Goal: Task Accomplishment & Management: Manage account settings

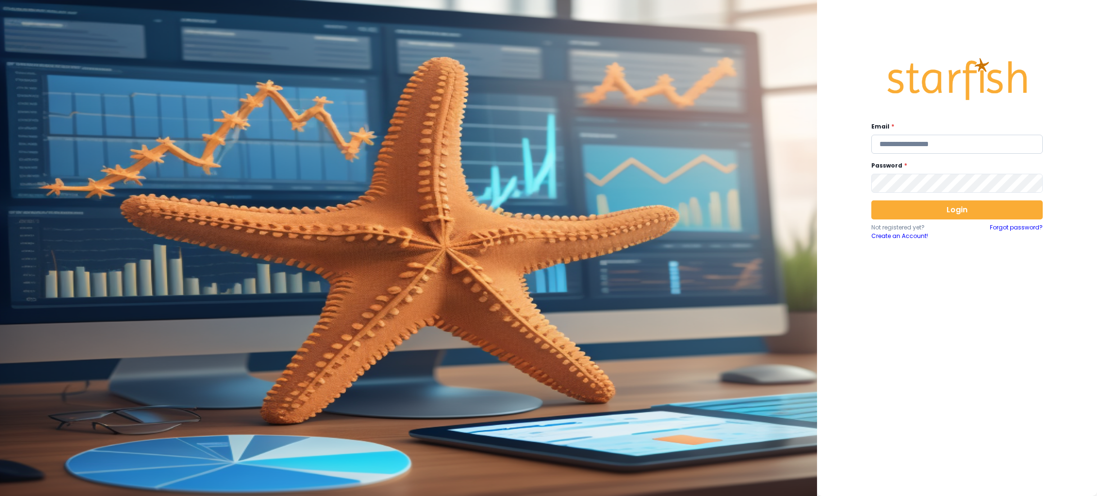
click at [942, 140] on input "email" at bounding box center [957, 144] width 171 height 19
type input "*"
type input "**********"
click at [1065, 299] on div "**********" at bounding box center [957, 248] width 280 height 496
click at [949, 216] on button "Login" at bounding box center [957, 209] width 171 height 19
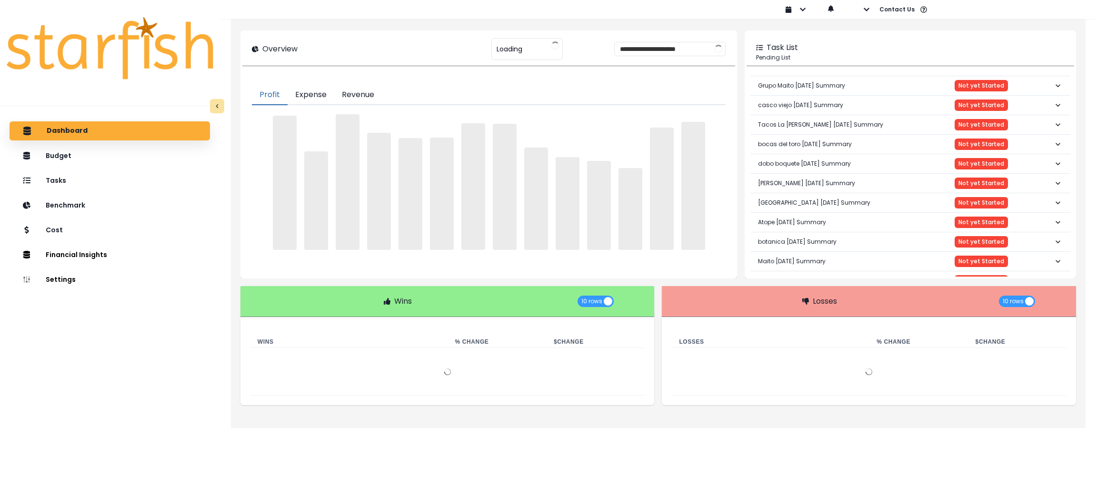
type input "**********"
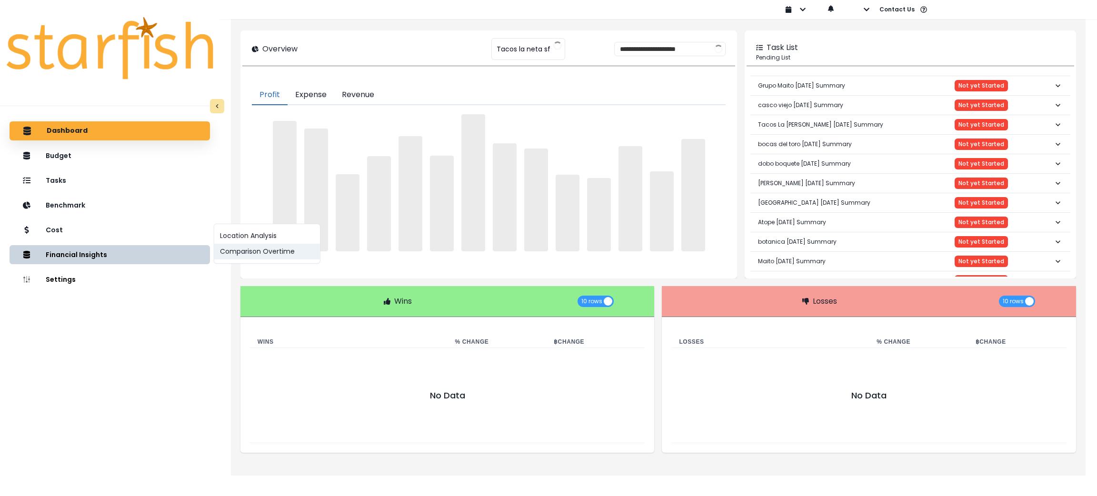
click at [260, 250] on button "Comparison Overtime" at bounding box center [267, 252] width 106 height 16
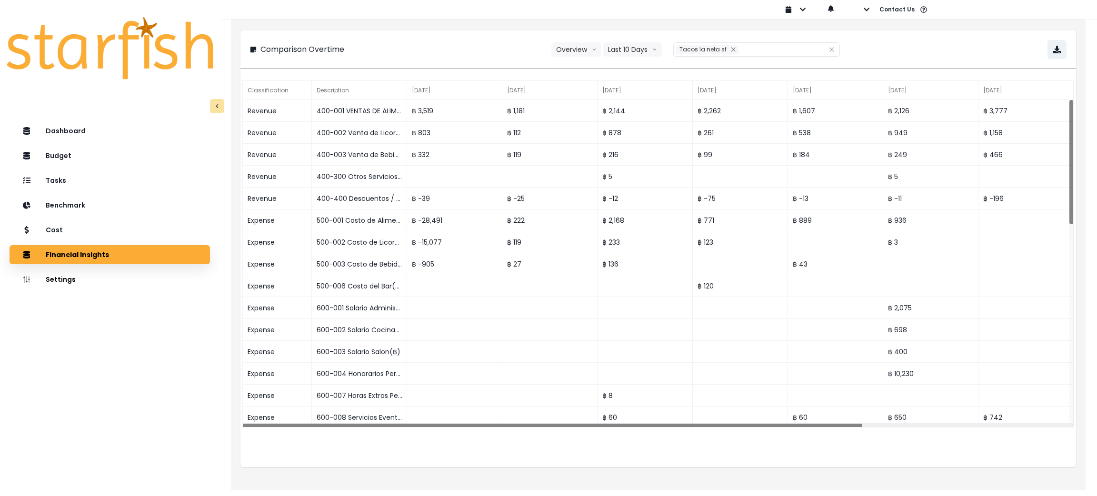
click at [642, 58] on div "**********" at bounding box center [658, 49] width 817 height 19
click at [642, 51] on button "Last 10 Days" at bounding box center [632, 49] width 59 height 14
click at [620, 105] on span "Last 15 Months" at bounding box center [632, 103] width 46 height 10
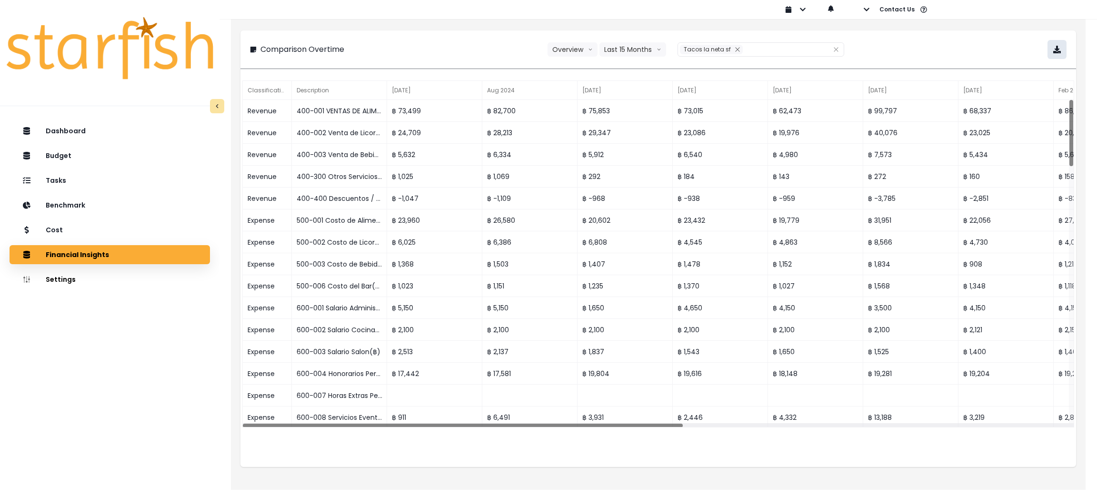
click at [1056, 48] on icon "button" at bounding box center [1057, 50] width 8 height 8
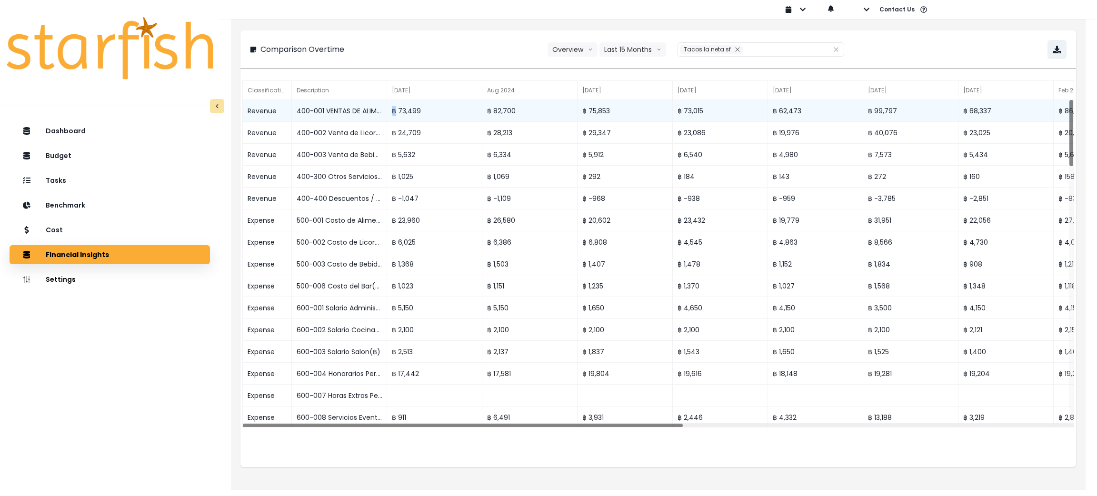
click at [393, 112] on div "฿ 73,499" at bounding box center [434, 111] width 95 height 22
copy div "฿"
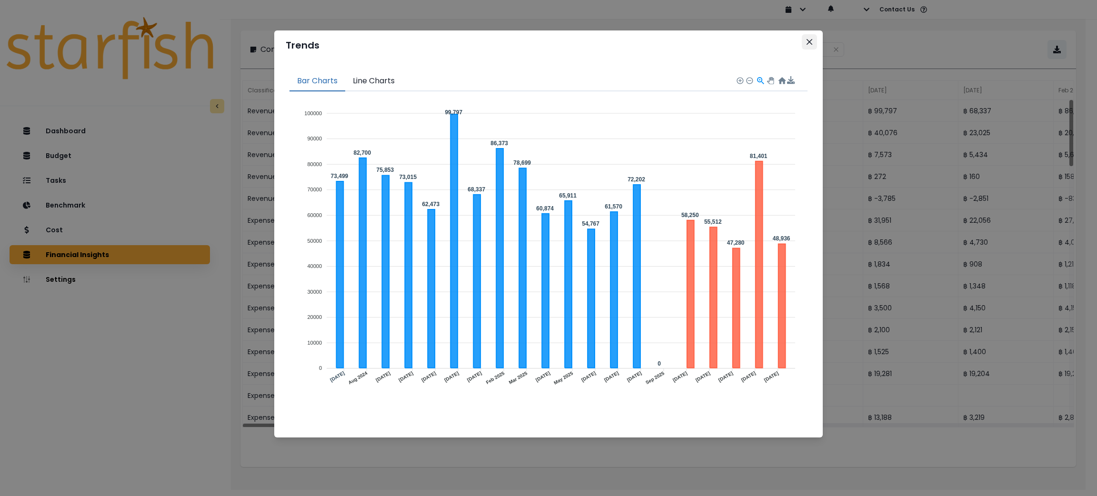
click at [814, 40] on button "Close" at bounding box center [809, 41] width 15 height 15
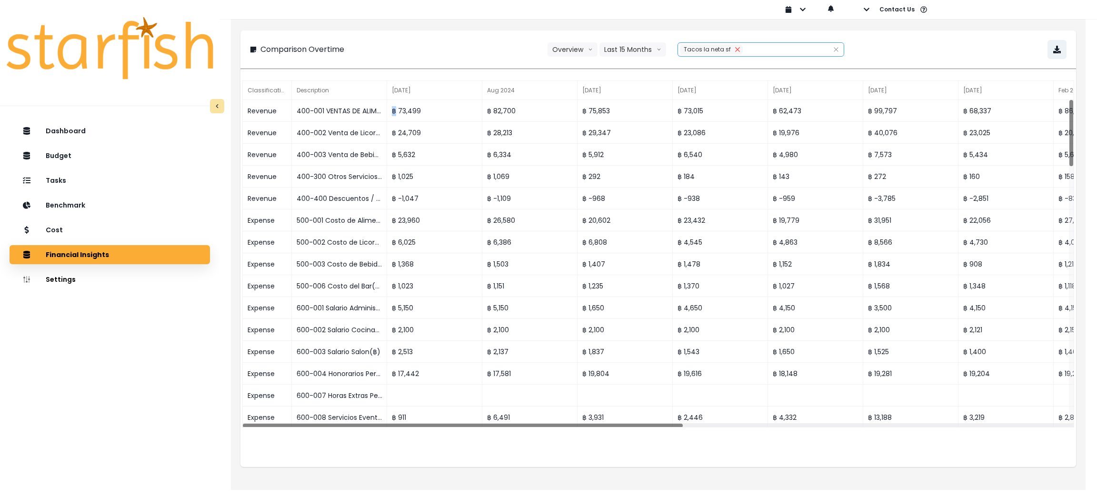
click at [732, 45] on button "Remove" at bounding box center [737, 50] width 10 height 10
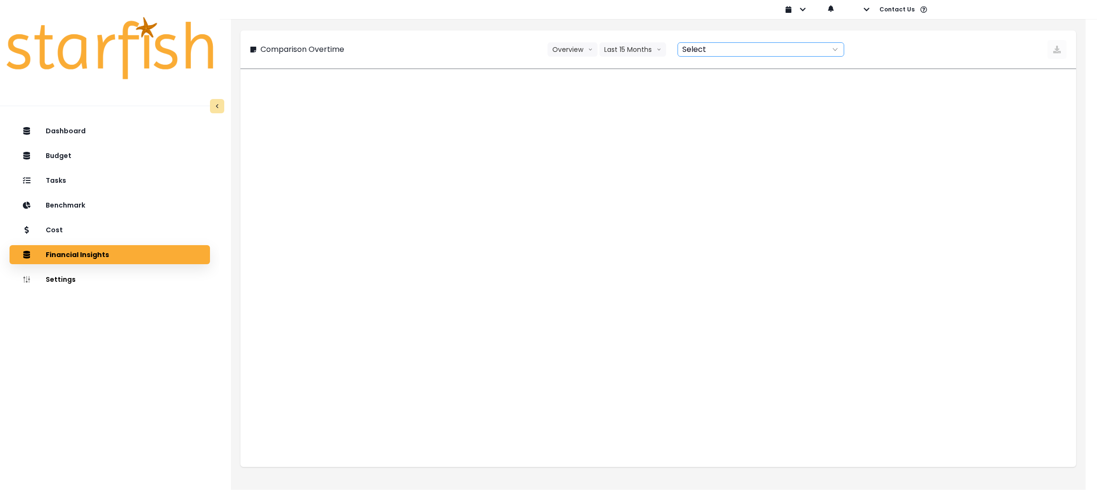
click at [741, 47] on div at bounding box center [750, 49] width 145 height 13
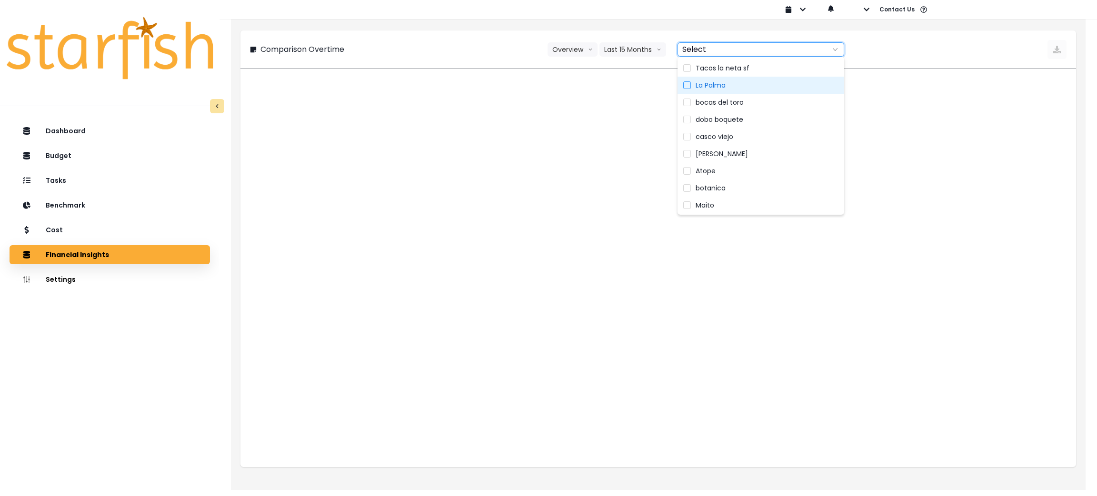
click at [732, 90] on label "La Palma" at bounding box center [761, 85] width 167 height 17
type input "********"
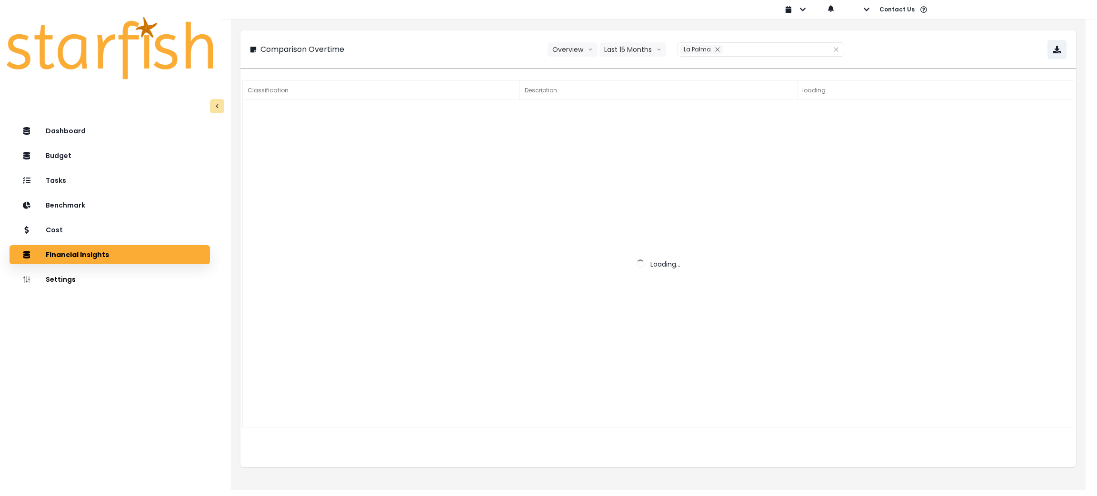
click at [519, 33] on div "Comparison Overtime Overview Overview % of cost % of sales Last 15 Months Last …" at bounding box center [659, 49] width 836 height 38
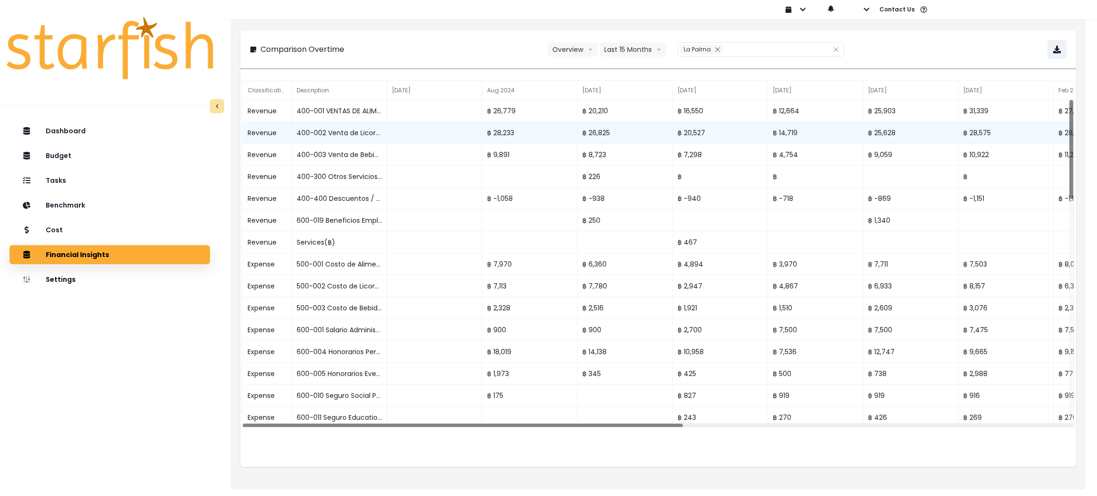
drag, startPoint x: 85, startPoint y: 411, endPoint x: 517, endPoint y: 133, distance: 513.3
click at [85, 411] on div "Dashboard Budget Tasks Benchmark Cost Financial Insights Location Analysis Comp…" at bounding box center [110, 332] width 220 height 425
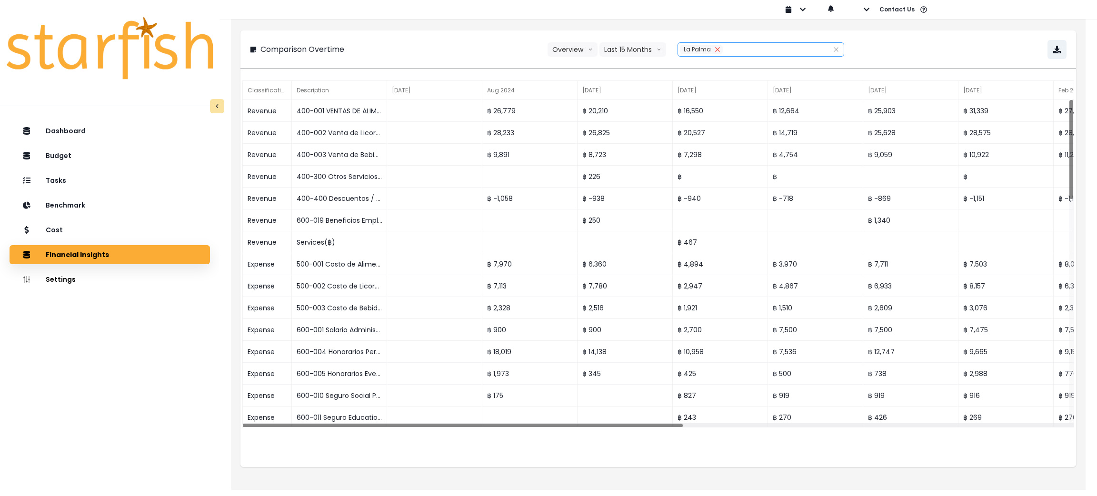
click at [715, 47] on icon "close" at bounding box center [718, 50] width 6 height 6
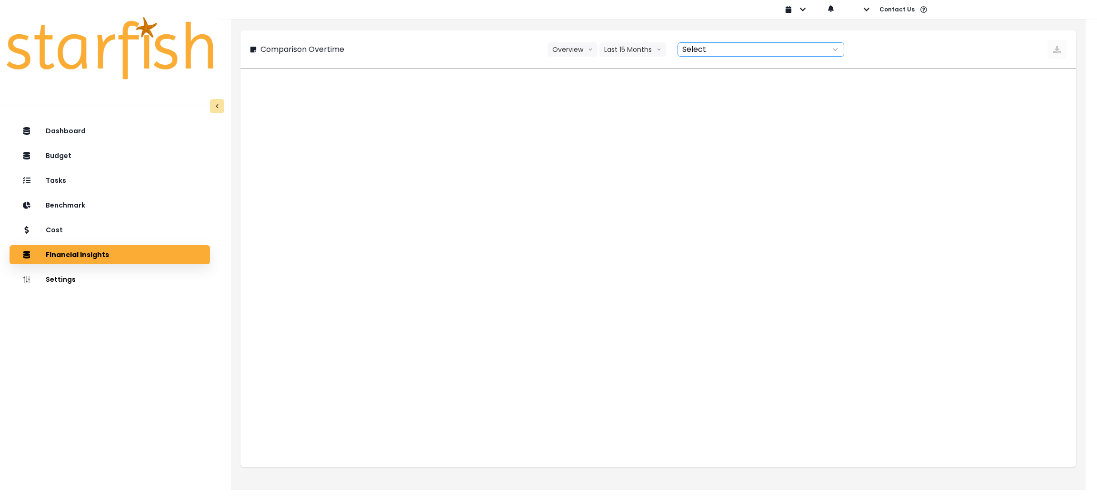
click at [715, 47] on div at bounding box center [750, 49] width 145 height 13
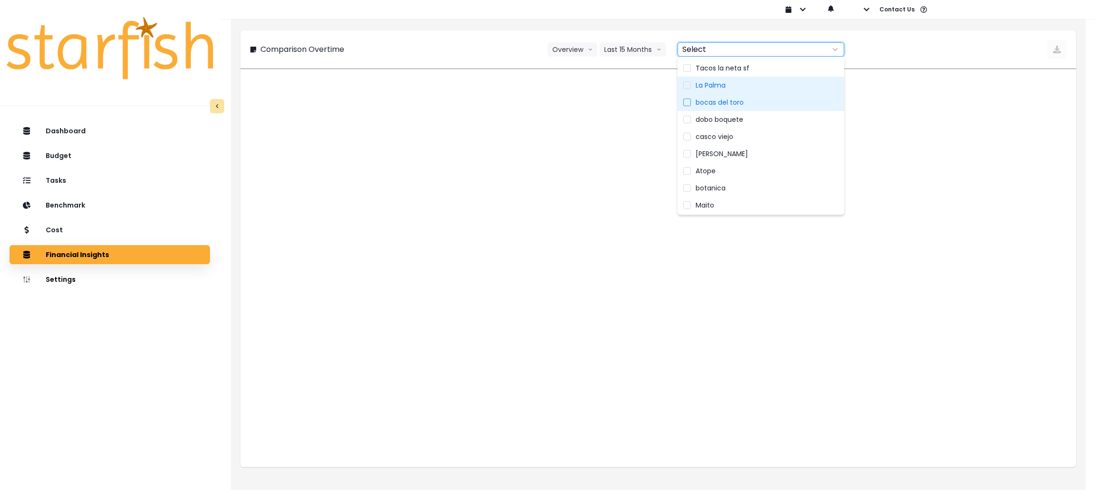
click at [715, 102] on span "bocas del toro" at bounding box center [720, 103] width 48 height 10
type input "**********"
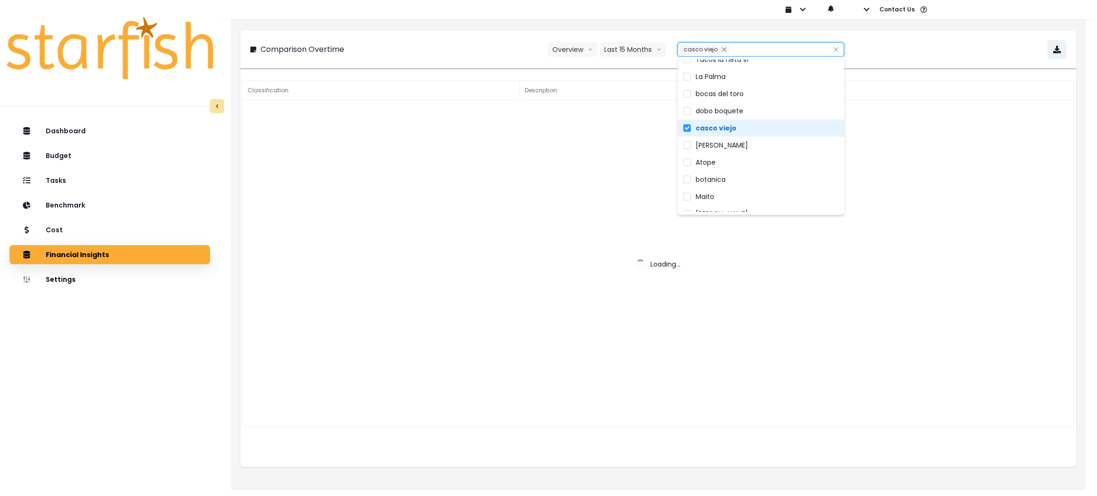
scroll to position [19, 0]
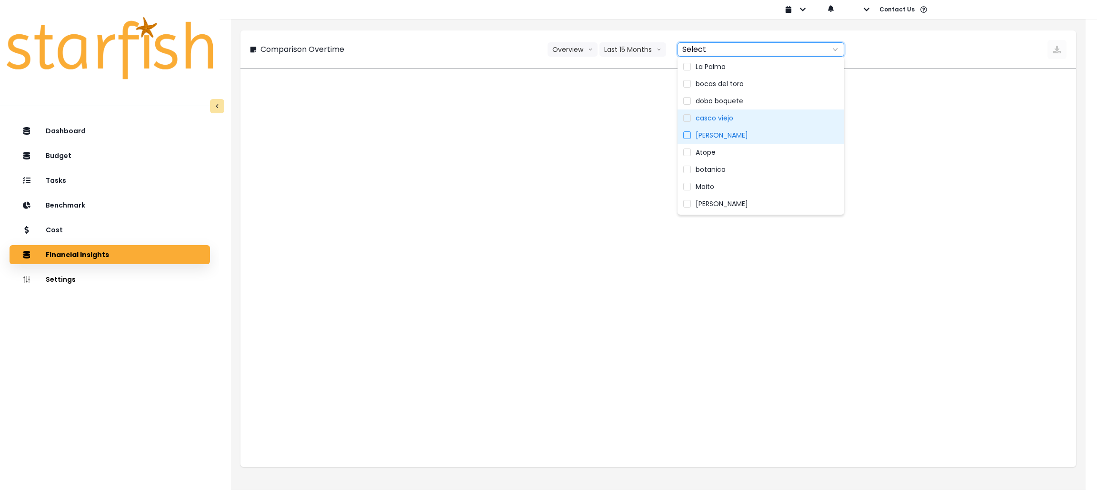
type input "*******"
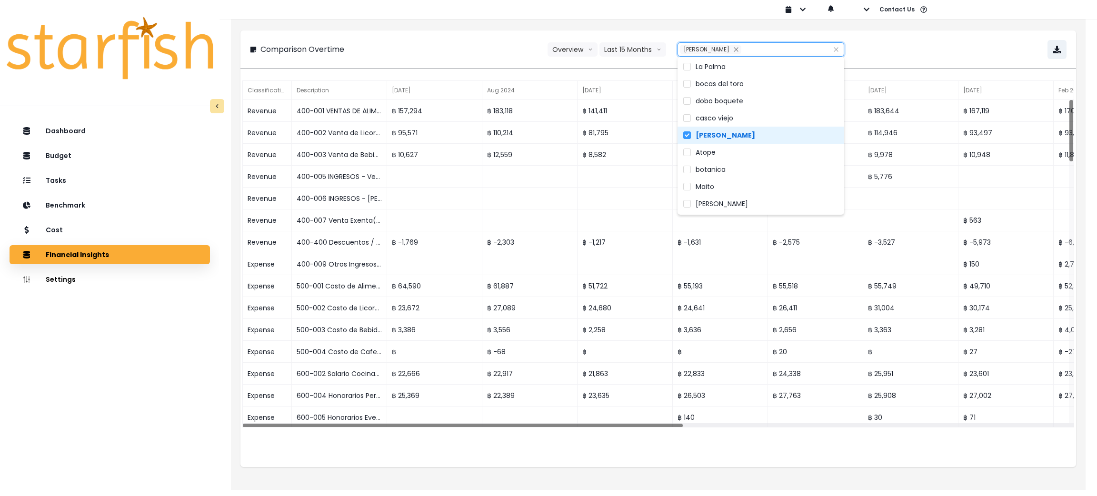
click at [993, 41] on div "Comparison Overtime Overview Overview % of cost % of sales Last 15 Months Last …" at bounding box center [658, 49] width 817 height 19
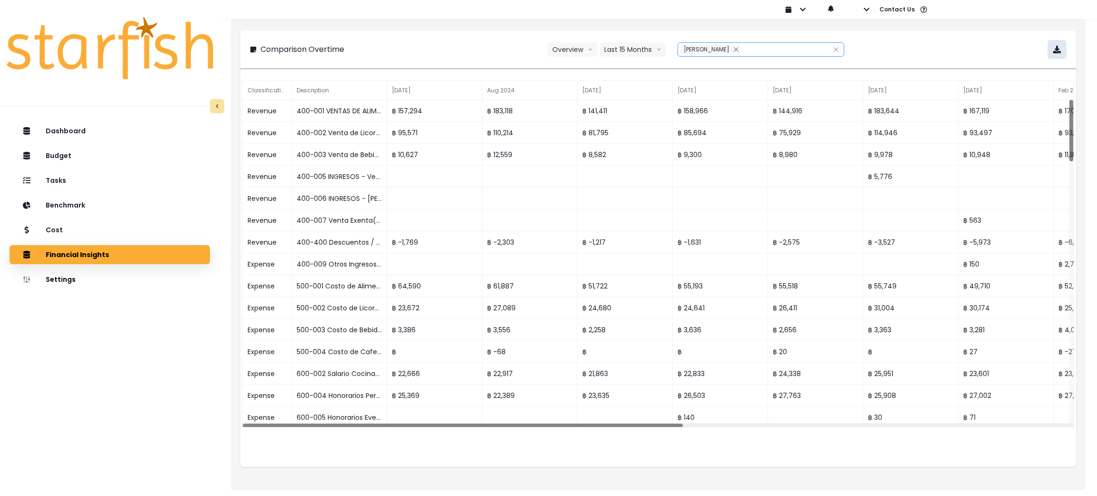
click at [1053, 48] on icon "button" at bounding box center [1057, 50] width 8 height 8
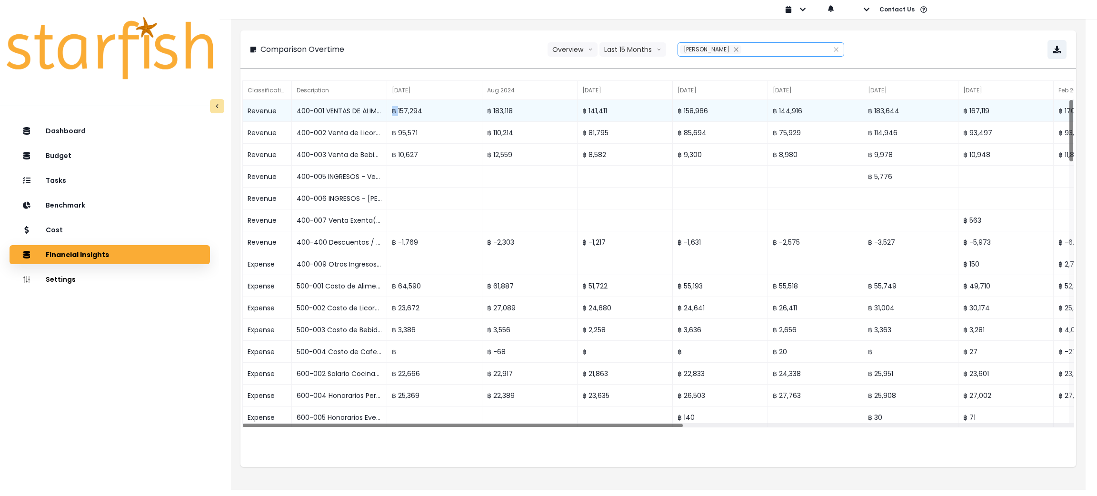
drag, startPoint x: 398, startPoint y: 113, endPoint x: 388, endPoint y: 117, distance: 10.1
click at [388, 117] on div "฿ 157,294" at bounding box center [434, 111] width 95 height 22
copy div "฿"
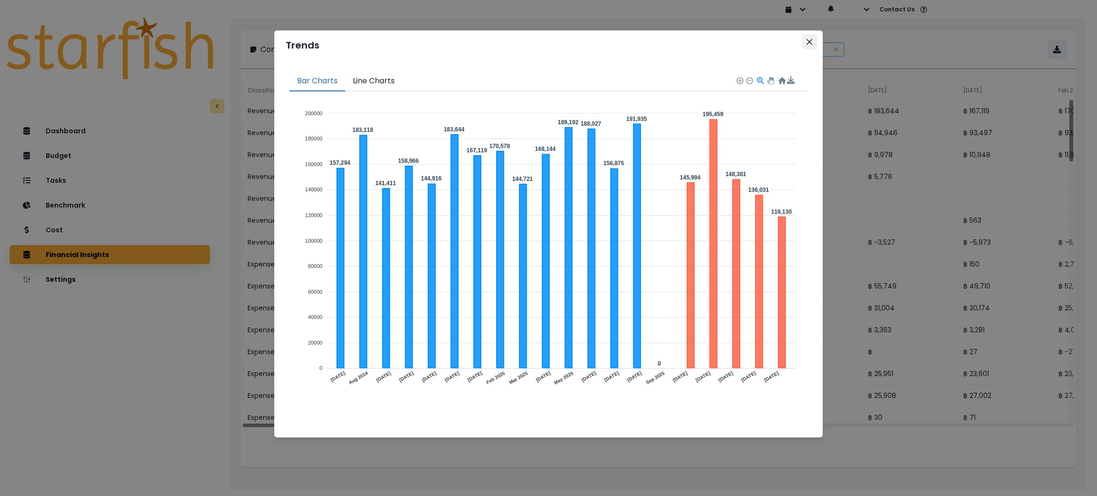
click at [809, 39] on icon "Close" at bounding box center [810, 42] width 6 height 6
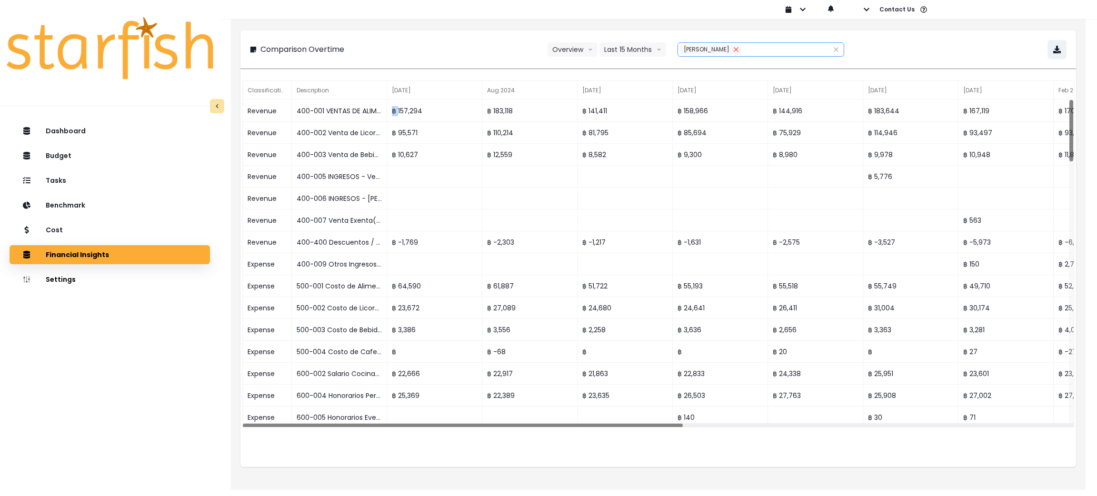
click at [733, 50] on icon "close" at bounding box center [736, 50] width 6 height 6
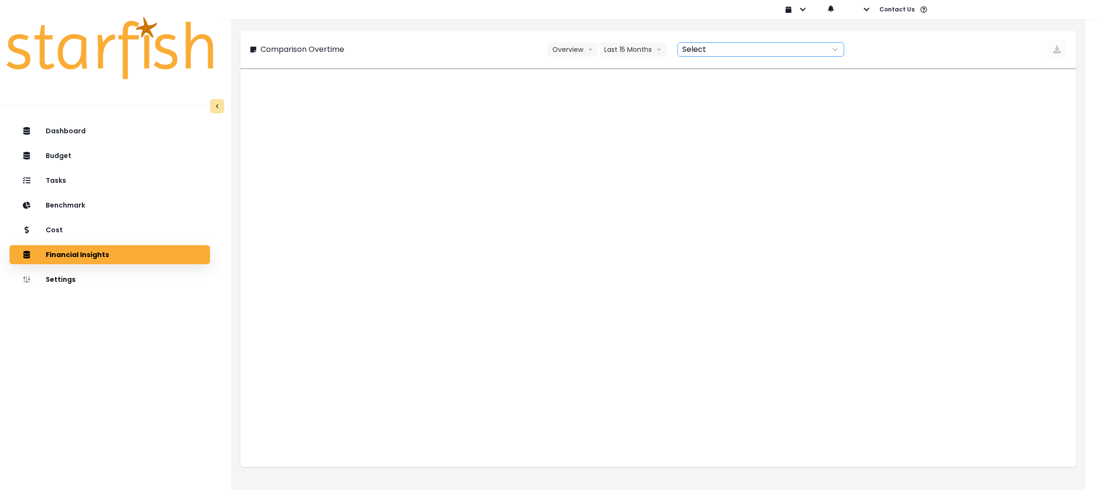
click at [715, 50] on div at bounding box center [750, 49] width 145 height 13
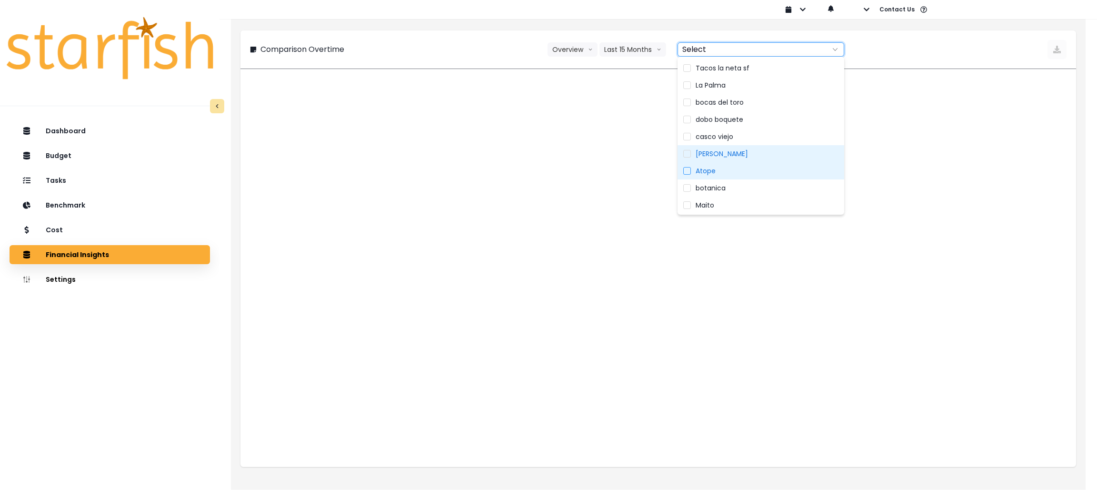
click at [731, 171] on label "Atope" at bounding box center [761, 170] width 167 height 17
type input "*****"
click at [456, 50] on div "Comparison Overtime Overview Overview % of cost % of sales Last 15 Months Last …" at bounding box center [658, 49] width 817 height 19
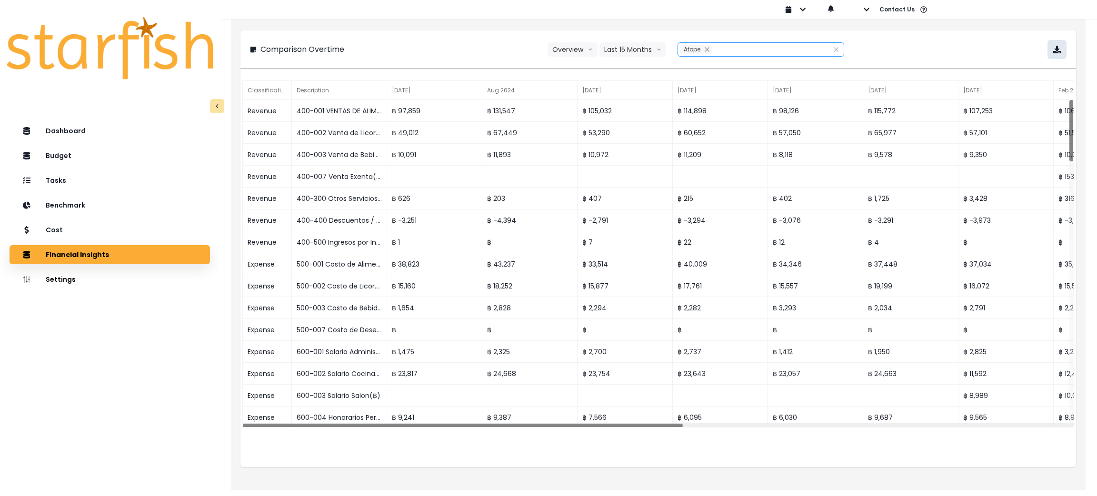
click at [1054, 53] on icon "button" at bounding box center [1057, 50] width 8 height 8
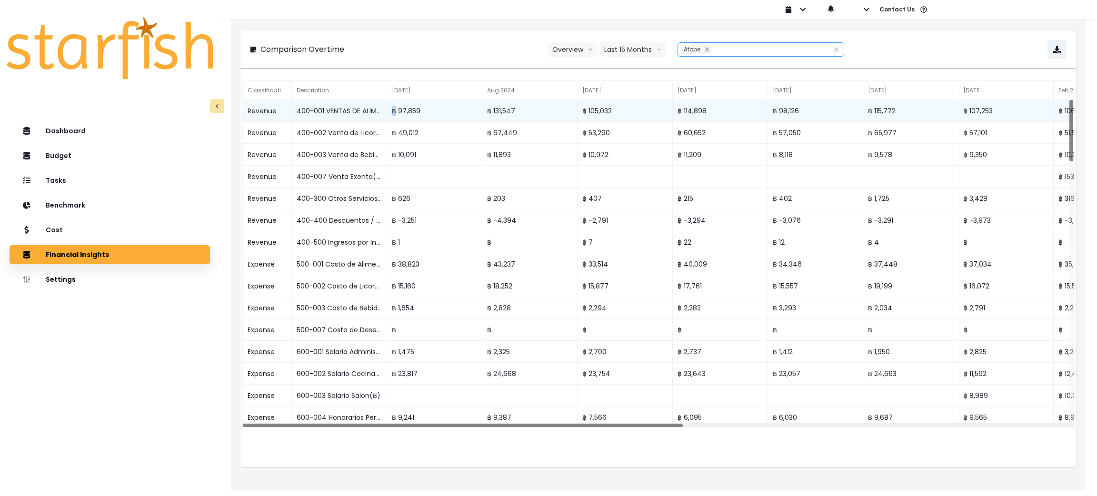
click at [395, 116] on div "฿ 97,859" at bounding box center [434, 111] width 95 height 22
copy div "฿"
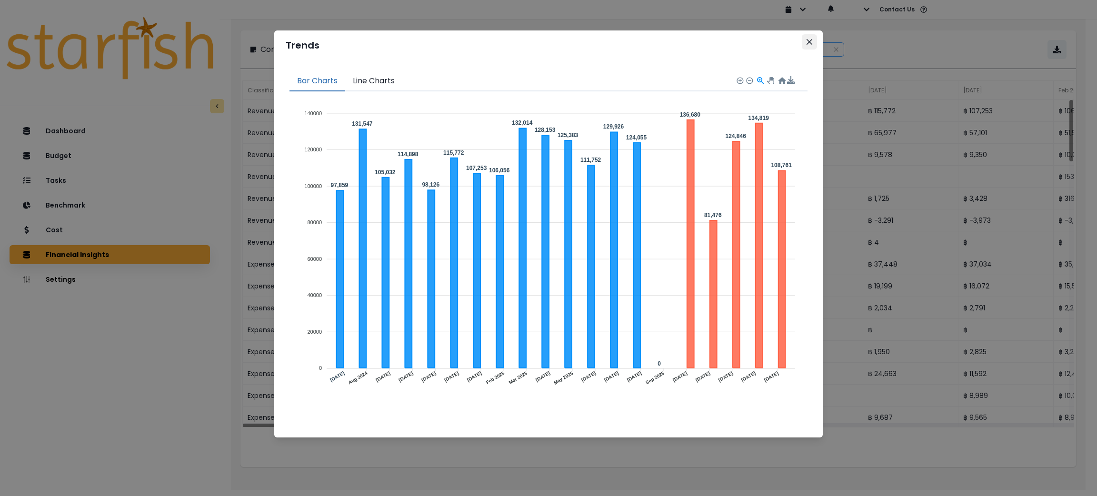
click at [811, 41] on icon "Close" at bounding box center [810, 42] width 6 height 6
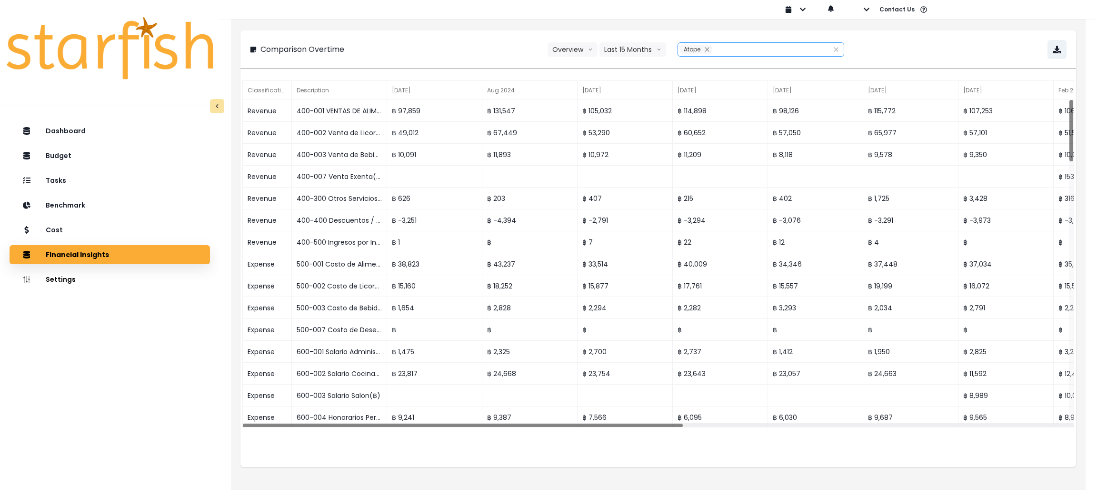
click at [726, 48] on div at bounding box center [720, 49] width 17 height 11
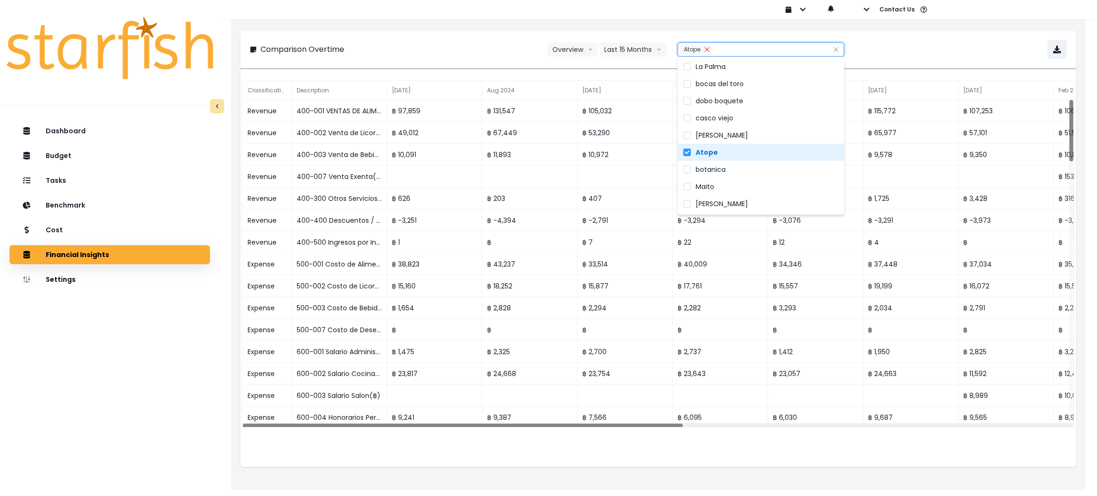
click at [706, 50] on icon "close" at bounding box center [707, 50] width 6 height 6
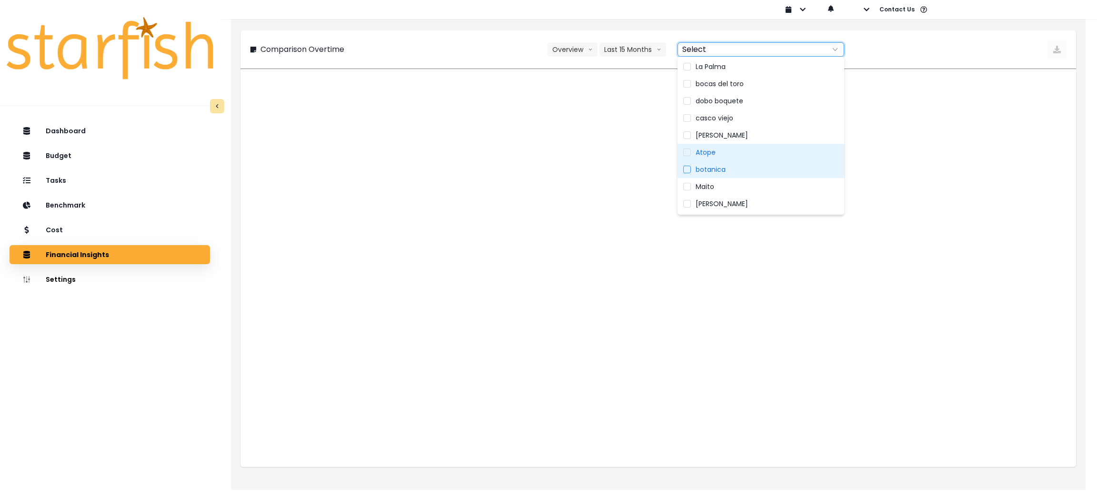
click at [712, 168] on span "botanica" at bounding box center [711, 170] width 30 height 10
type input "********"
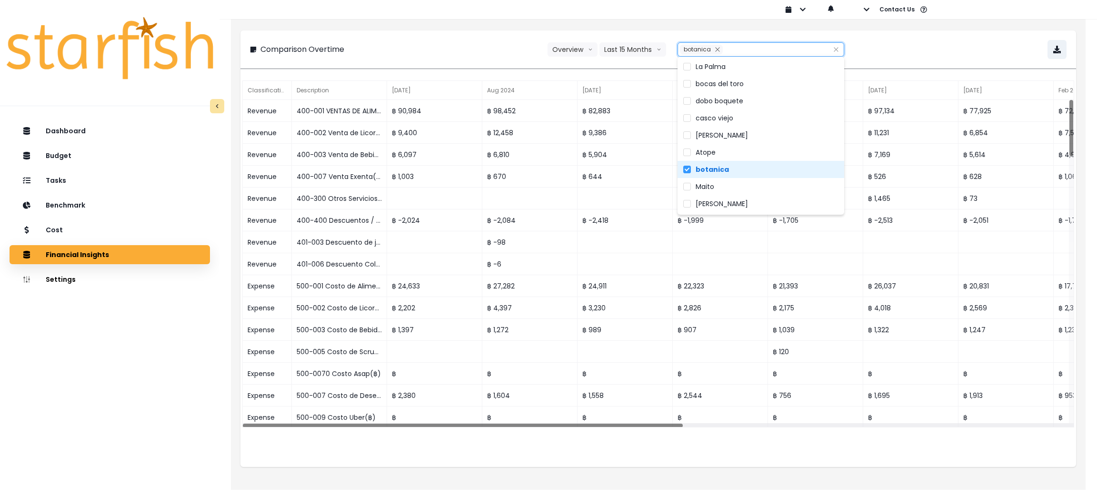
click at [454, 31] on div "Comparison Overtime Overview Overview % of cost % of sales Last 15 Months Last …" at bounding box center [659, 49] width 836 height 38
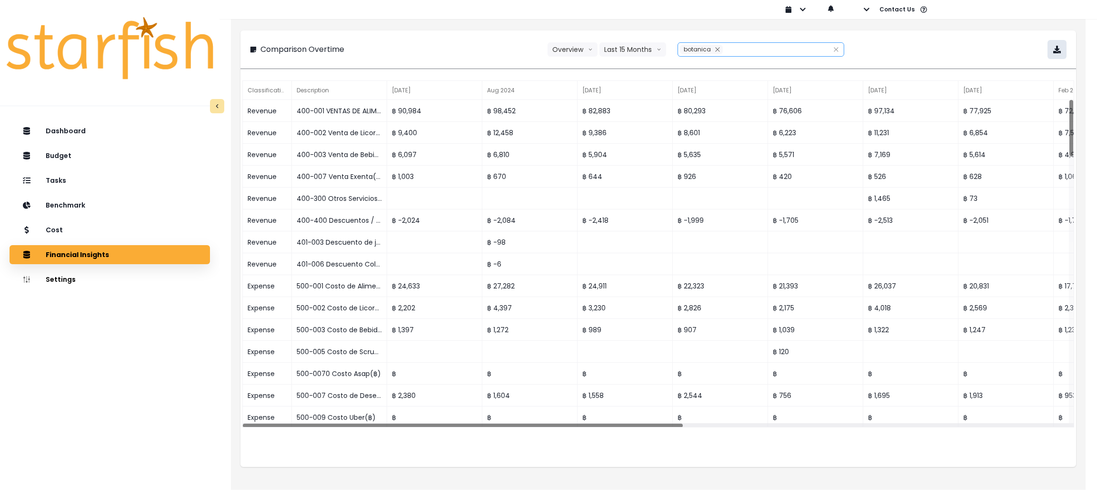
click at [1061, 47] on icon "button" at bounding box center [1057, 50] width 8 height 8
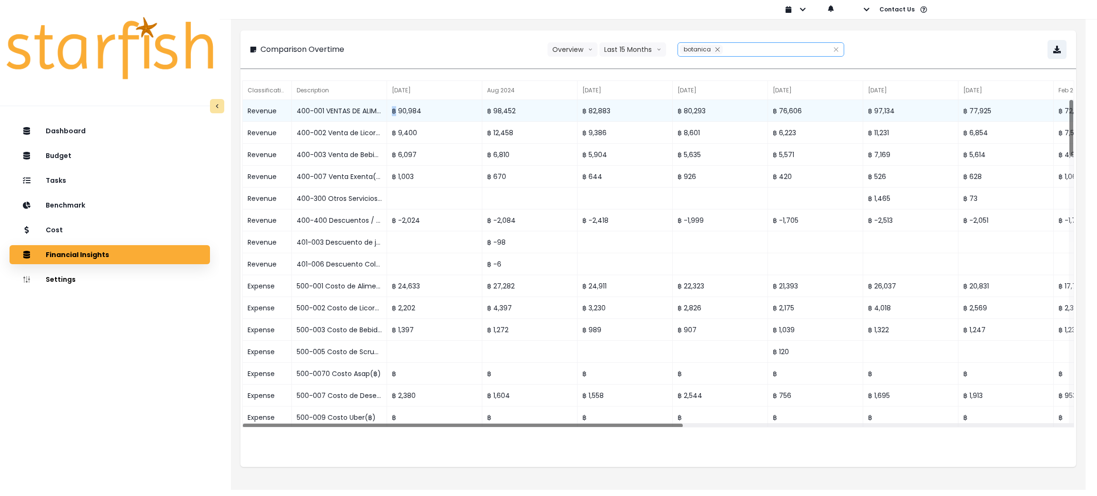
drag, startPoint x: 389, startPoint y: 115, endPoint x: 396, endPoint y: 110, distance: 8.6
click at [396, 110] on div "฿ 90,984" at bounding box center [434, 111] width 95 height 22
copy div "฿"
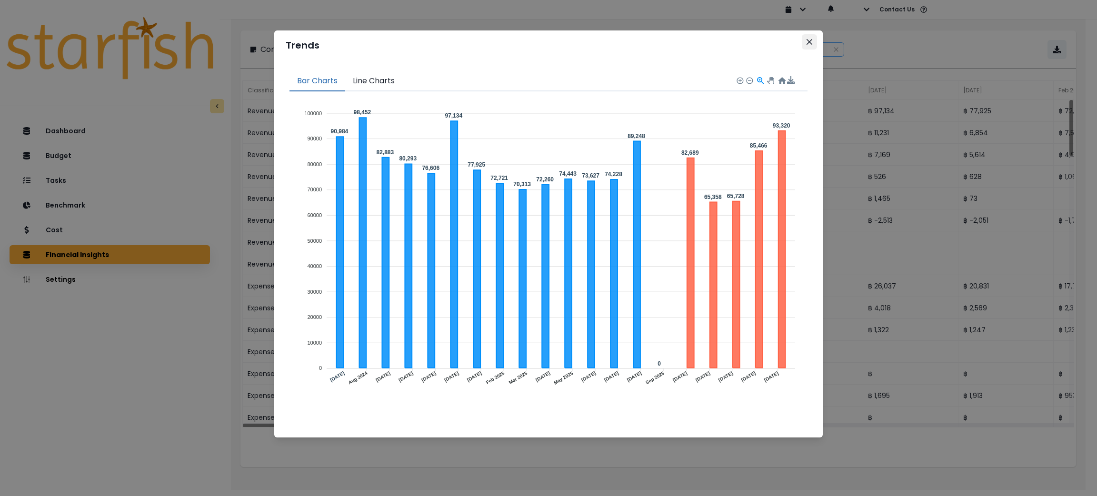
click at [807, 36] on button "Close" at bounding box center [809, 41] width 15 height 15
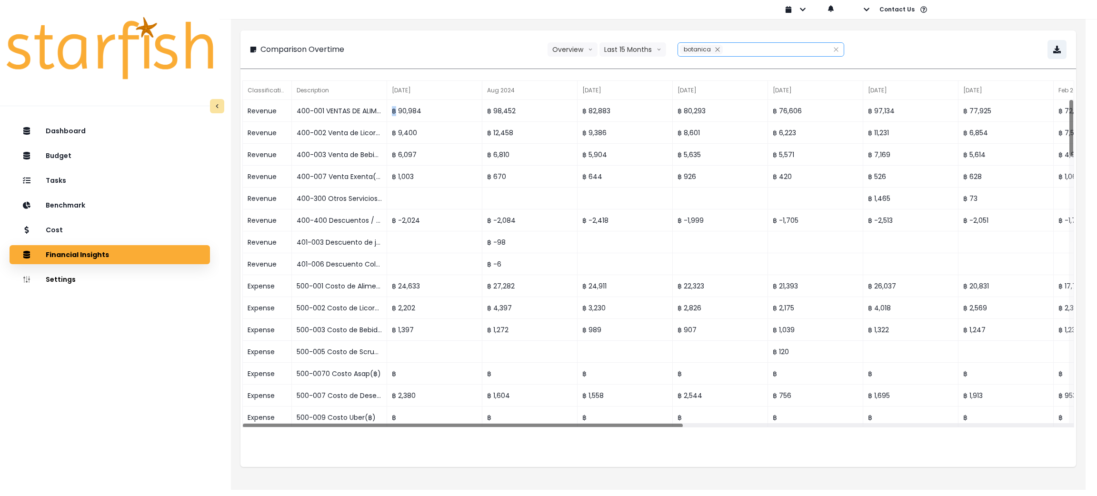
copy div "฿"
click at [716, 50] on icon "close" at bounding box center [718, 50] width 6 height 6
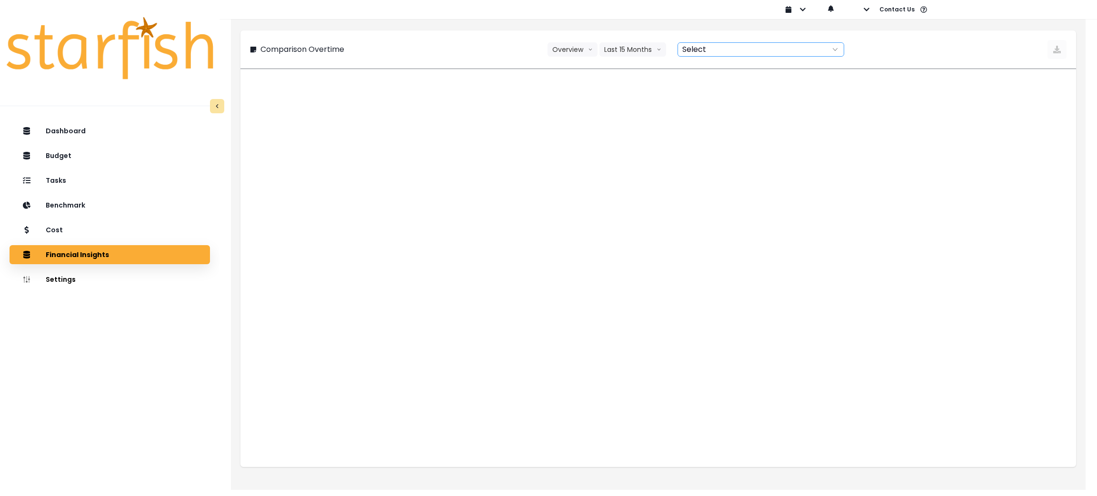
click at [730, 50] on div at bounding box center [750, 49] width 145 height 13
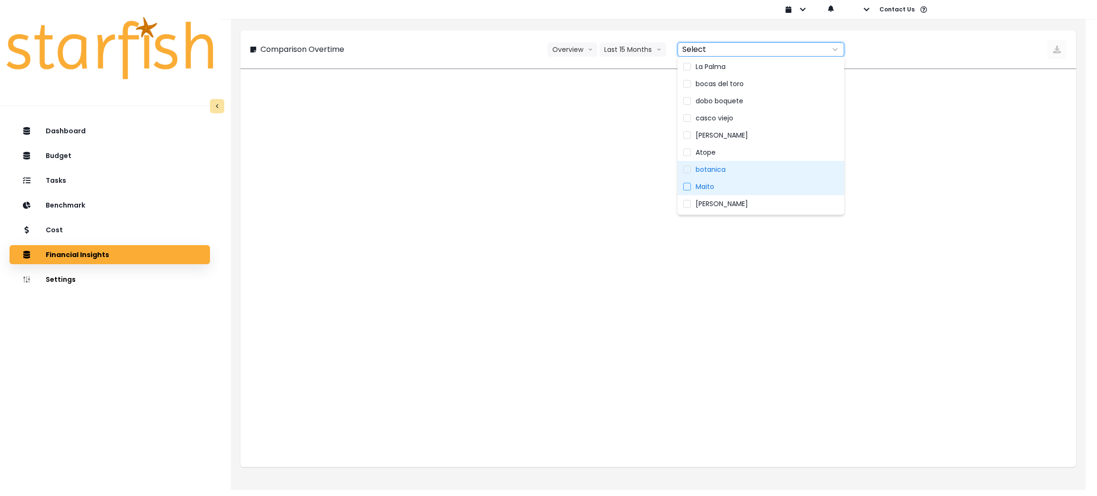
click at [745, 181] on label "Maito" at bounding box center [761, 186] width 167 height 17
type input "*****"
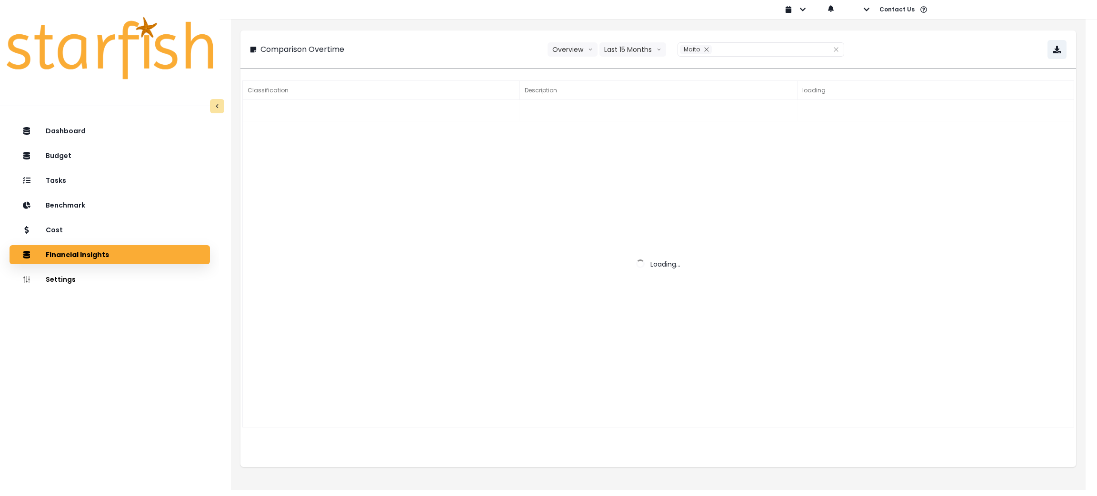
click at [500, 28] on div "Comparison Overtime Overview Overview % of cost % of sales Last 15 Months Last …" at bounding box center [658, 251] width 855 height 477
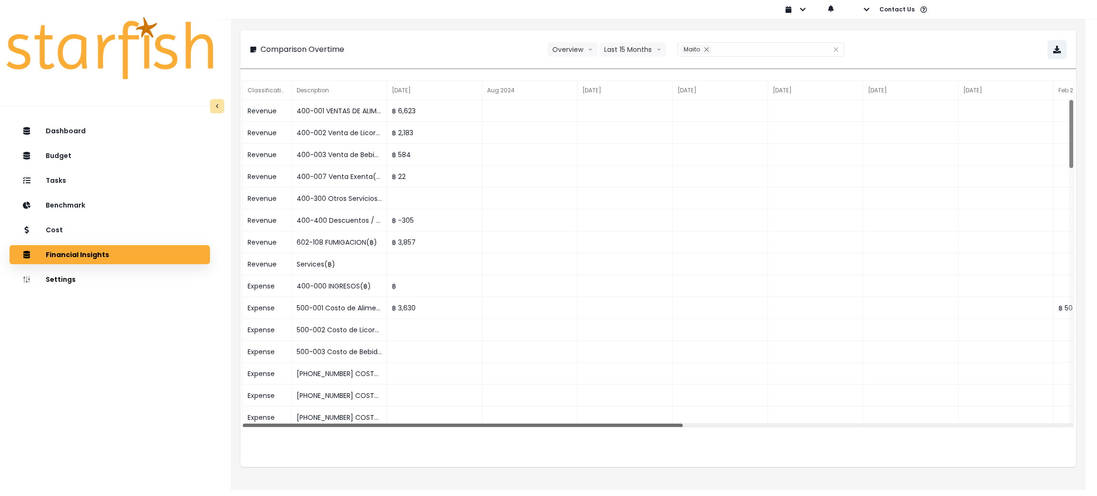
drag, startPoint x: 474, startPoint y: 423, endPoint x: 276, endPoint y: 428, distance: 198.2
click at [276, 428] on div "Classification Description Jul 2024 Aug 2024 Sep 2024 Oct 2024 Nov 2024 Dec 202…" at bounding box center [658, 253] width 832 height 347
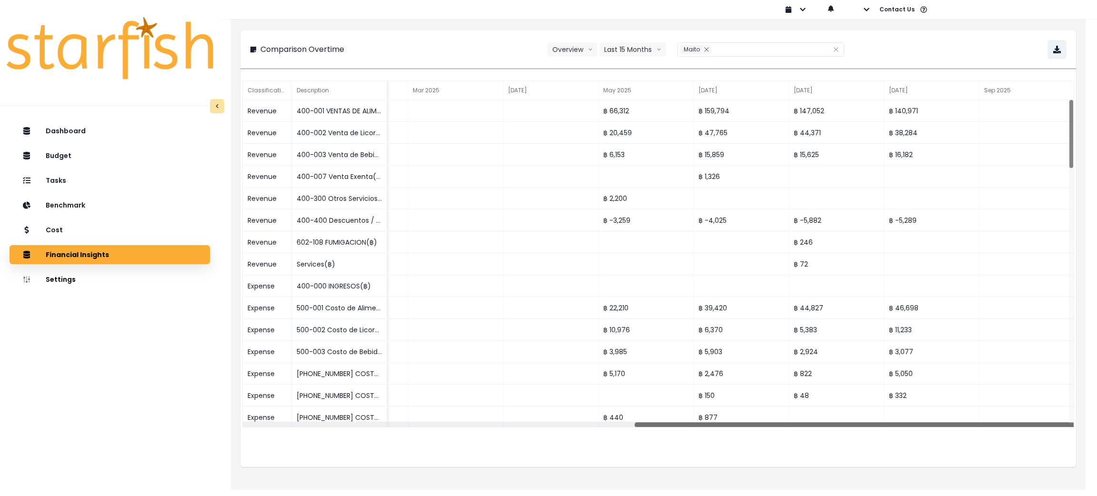
drag, startPoint x: 551, startPoint y: 427, endPoint x: 1031, endPoint y: 427, distance: 480.1
click at [1031, 427] on div at bounding box center [855, 425] width 440 height 5
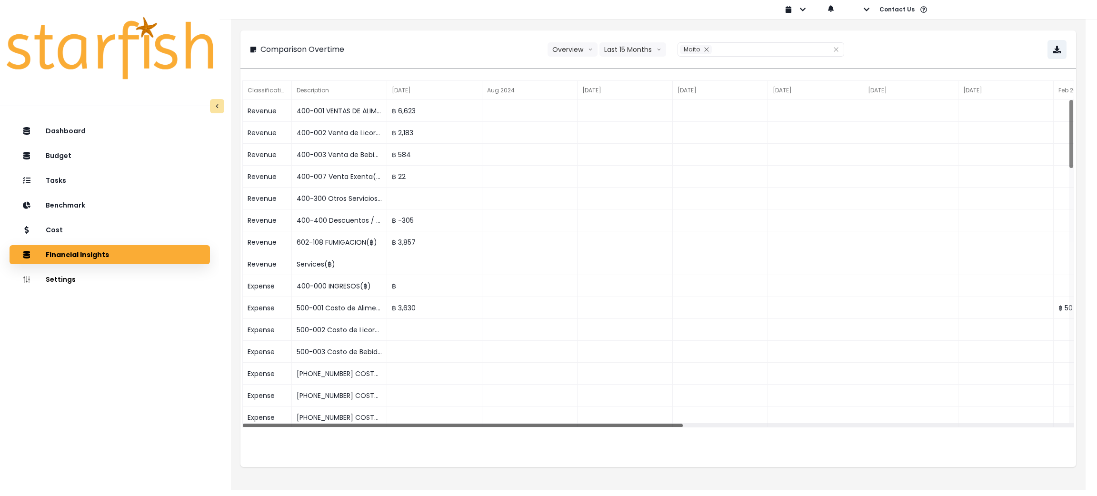
drag, startPoint x: 787, startPoint y: 424, endPoint x: 310, endPoint y: 435, distance: 477.3
click at [310, 435] on div "Classification Description Jul 2024 Aug 2024 Sep 2024 Oct 2024 Nov 2024 Dec 202…" at bounding box center [659, 273] width 836 height 389
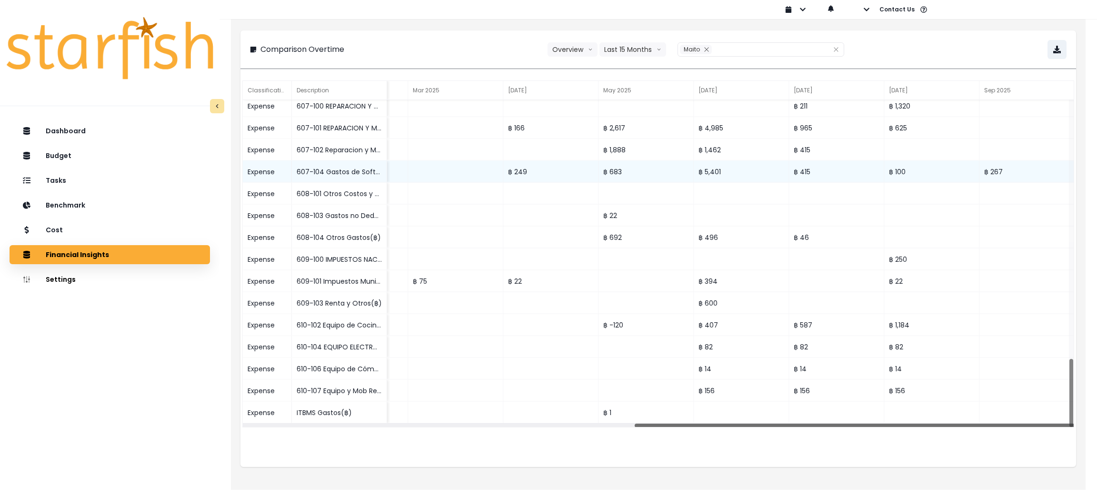
drag, startPoint x: 526, startPoint y: 423, endPoint x: 1053, endPoint y: 165, distance: 587.0
click at [1096, 399] on div "Comparison Overtime Overview Overview % of cost % of sales Last 15 Months Last …" at bounding box center [659, 238] width 878 height 477
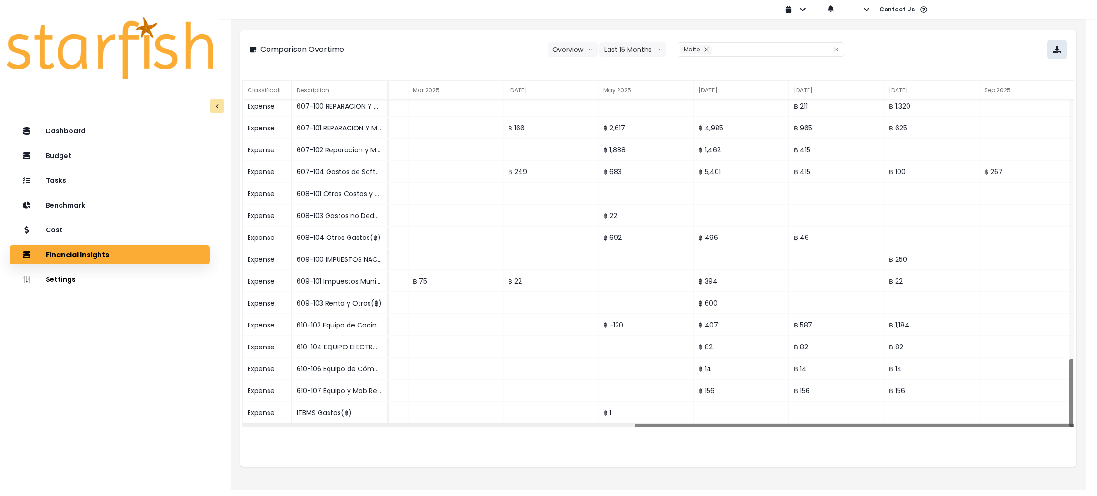
click at [1051, 48] on button "button" at bounding box center [1057, 49] width 19 height 19
drag, startPoint x: 767, startPoint y: 422, endPoint x: 252, endPoint y: 394, distance: 515.6
click at [256, 396] on div "Expense 607-100 REPARACION Y MANTENIMIENTO(฿) ฿ 211 ฿ 1,320 Expense 607-101 REP…" at bounding box center [658, 264] width 831 height 328
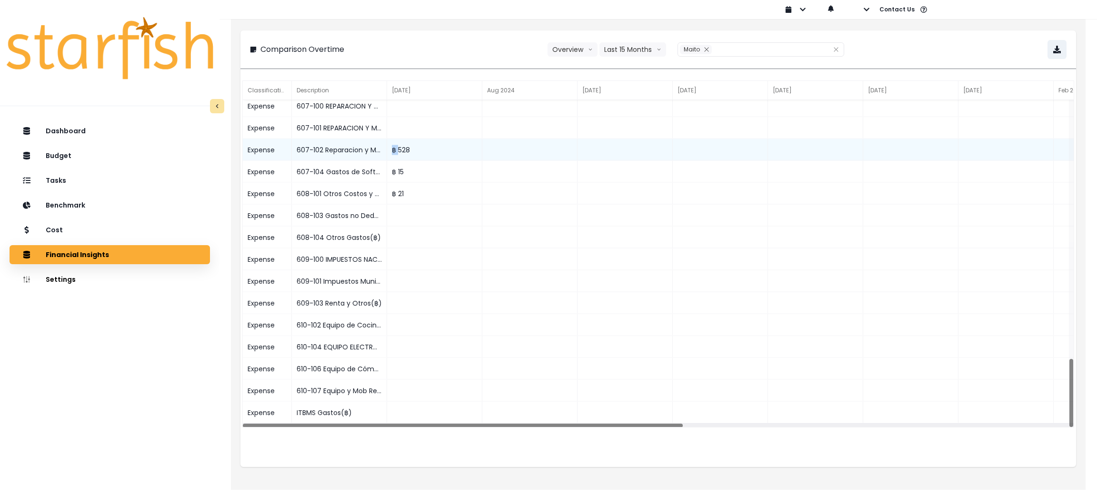
drag, startPoint x: 390, startPoint y: 159, endPoint x: 398, endPoint y: 159, distance: 8.6
click at [398, 159] on div "฿ 528" at bounding box center [434, 150] width 95 height 22
copy div "฿"
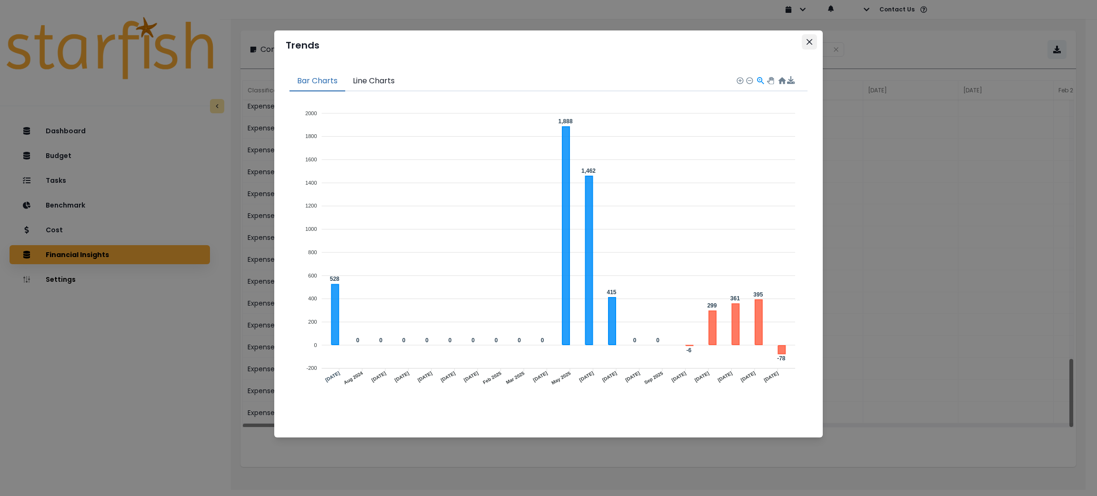
click at [810, 46] on button "Close" at bounding box center [809, 41] width 15 height 15
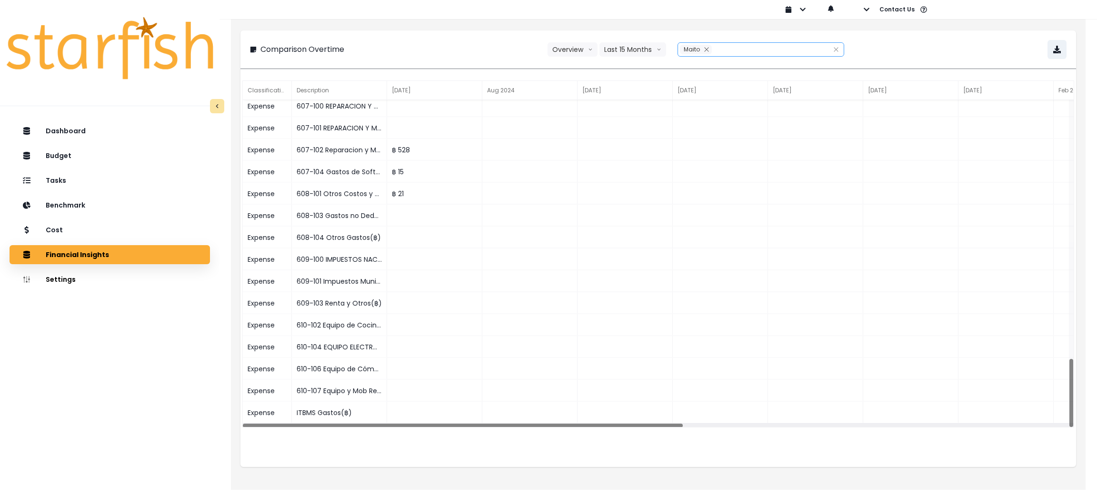
click at [713, 51] on div at bounding box center [720, 49] width 17 height 11
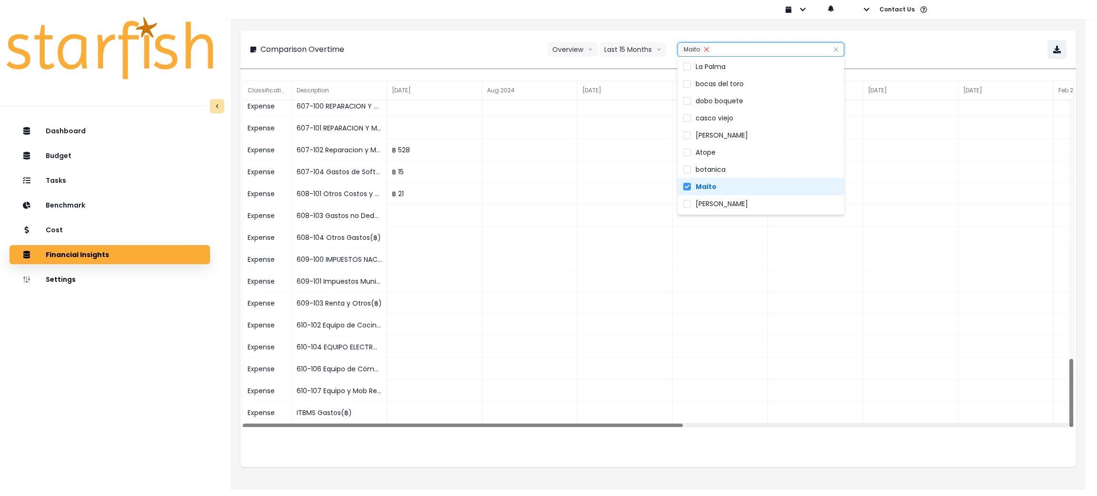
click at [702, 48] on button "Remove" at bounding box center [707, 50] width 10 height 10
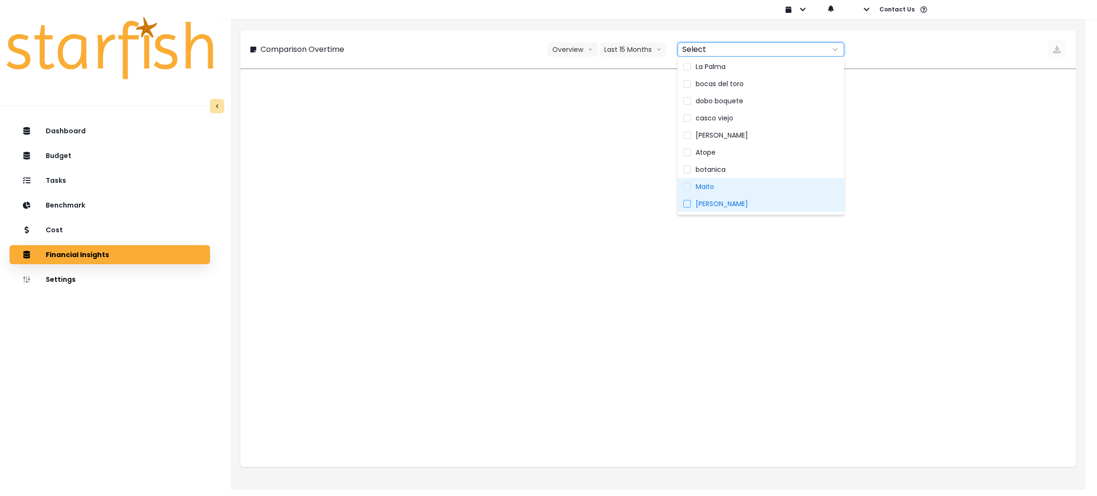
type input "******"
click at [451, 37] on div "Comparison Overtime Overview Overview % of cost % of sales Last 15 Months Last …" at bounding box center [659, 49] width 836 height 38
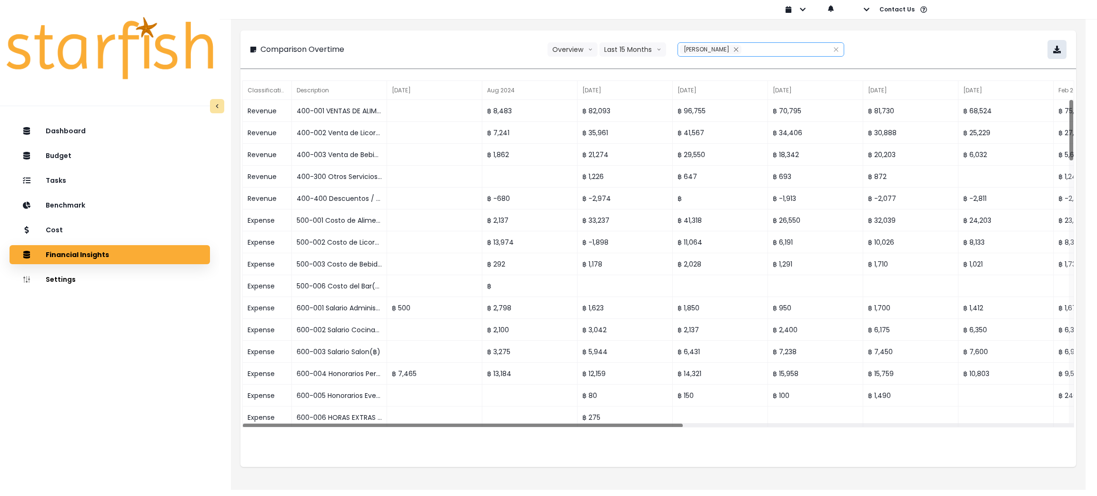
click at [1054, 53] on icon "button" at bounding box center [1057, 50] width 8 height 8
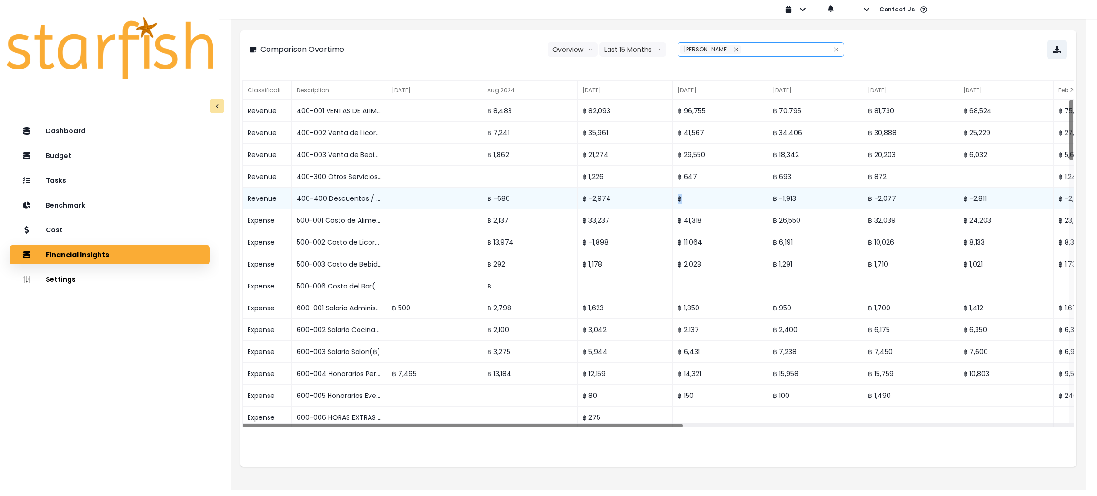
drag, startPoint x: 672, startPoint y: 206, endPoint x: 688, endPoint y: 205, distance: 16.2
click at [688, 188] on div "฿ -680 ฿ -2,974 ฿ ฿ -1,913 ฿ -2,077 ฿ -2,811 ฿ -2,017 ฿ -2,054 ฿ -1,853 ฿ -2,72…" at bounding box center [1029, 188] width 1573 height 0
copy div "฿ -2,974 ฿"
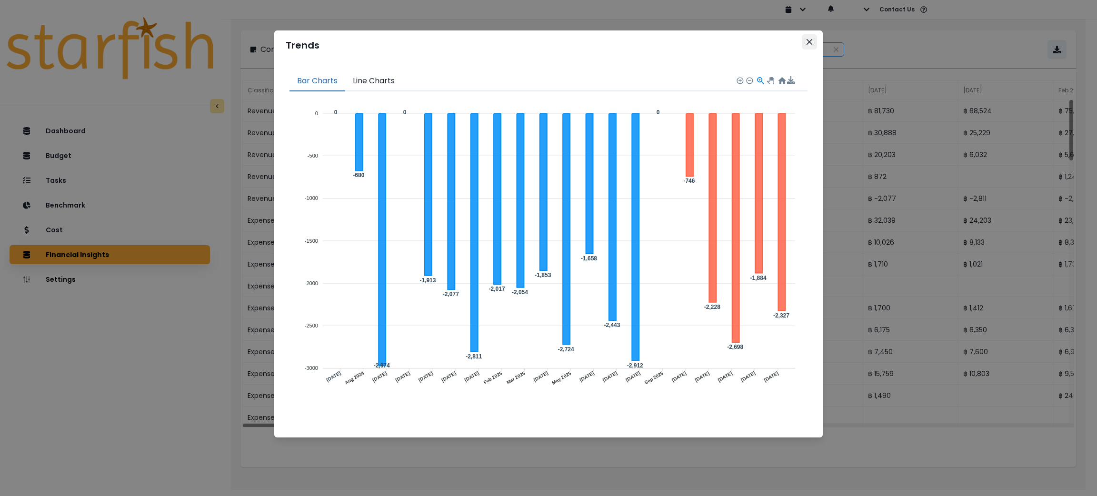
click at [809, 44] on icon "Close" at bounding box center [810, 42] width 6 height 6
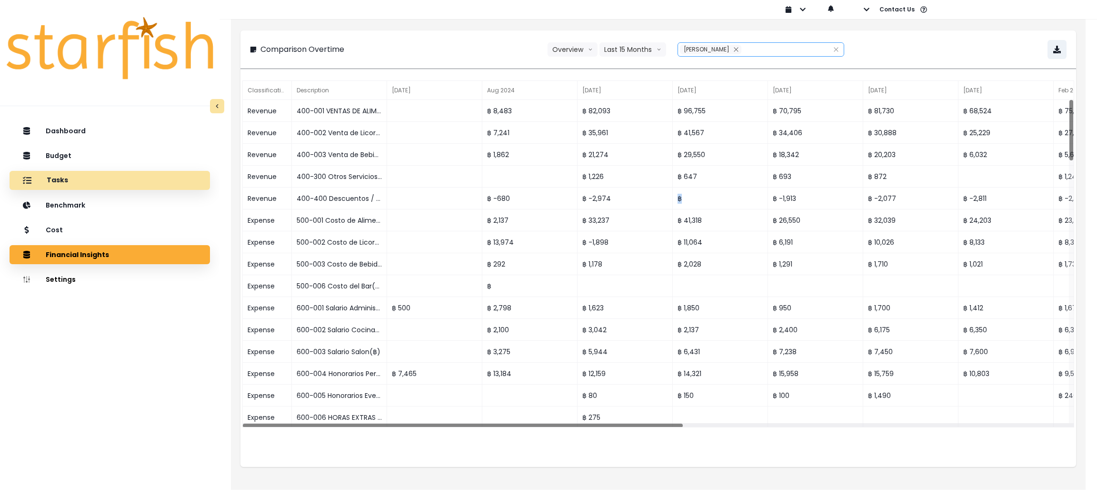
click at [85, 182] on div "Tasks" at bounding box center [109, 180] width 185 height 20
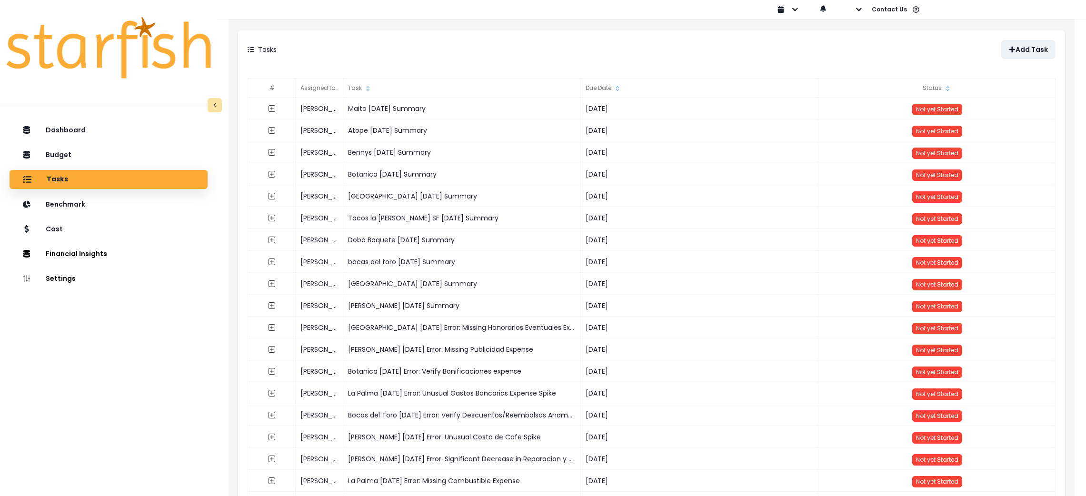
scroll to position [9127, 0]
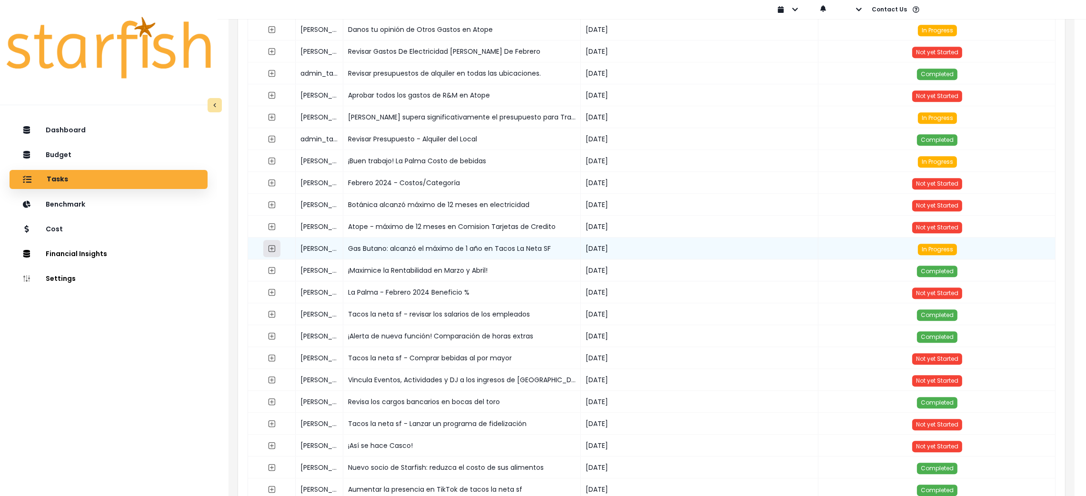
click at [272, 245] on icon "expand outline" at bounding box center [272, 249] width 8 height 8
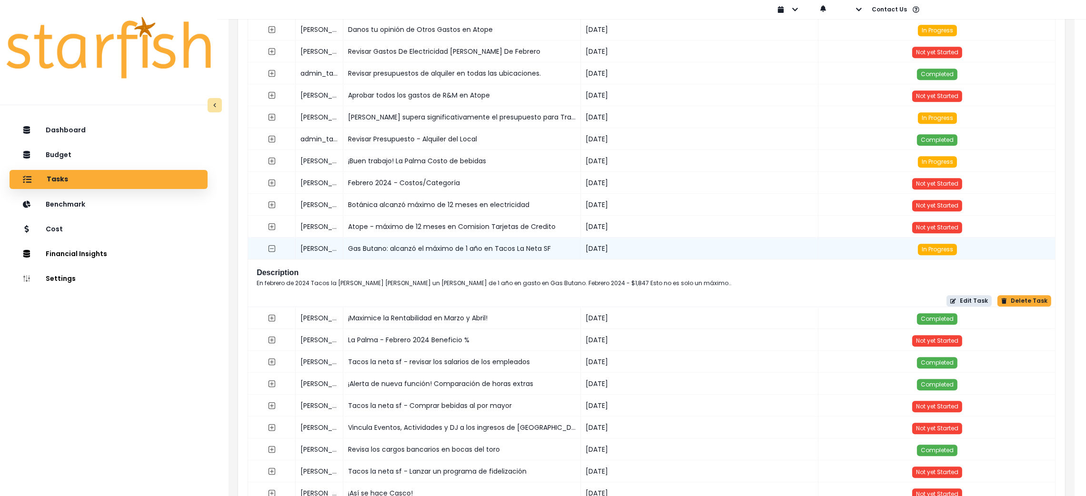
click at [956, 299] on icon "button" at bounding box center [954, 301] width 6 height 5
click at [530, 280] on p "En febrero de 2024 Tacos la neta sf alcanzó un máximo de 1 año en gasto en Gas …" at bounding box center [495, 283] width 476 height 9
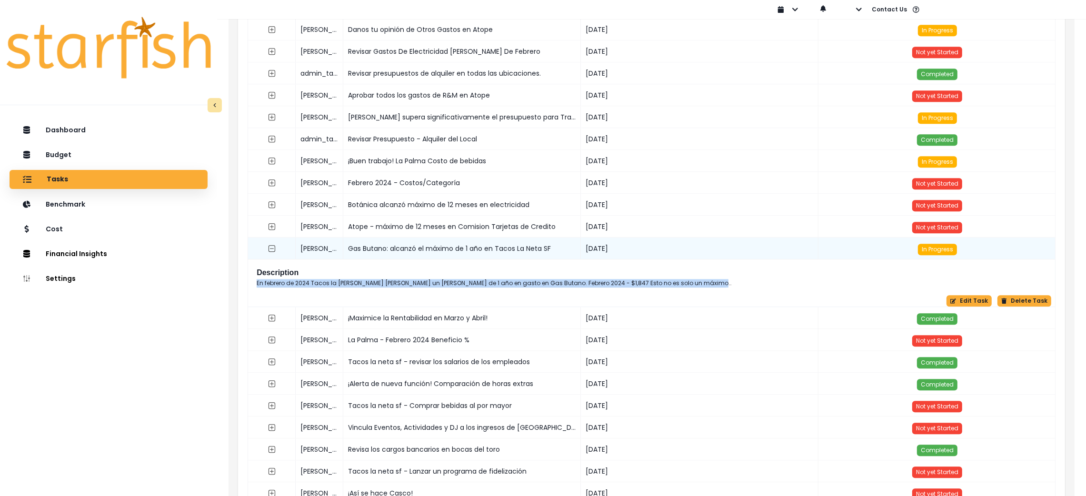
click at [530, 280] on p "En febrero de 2024 Tacos la neta sf alcanzó un máximo de 1 año en gasto en Gas …" at bounding box center [495, 283] width 476 height 9
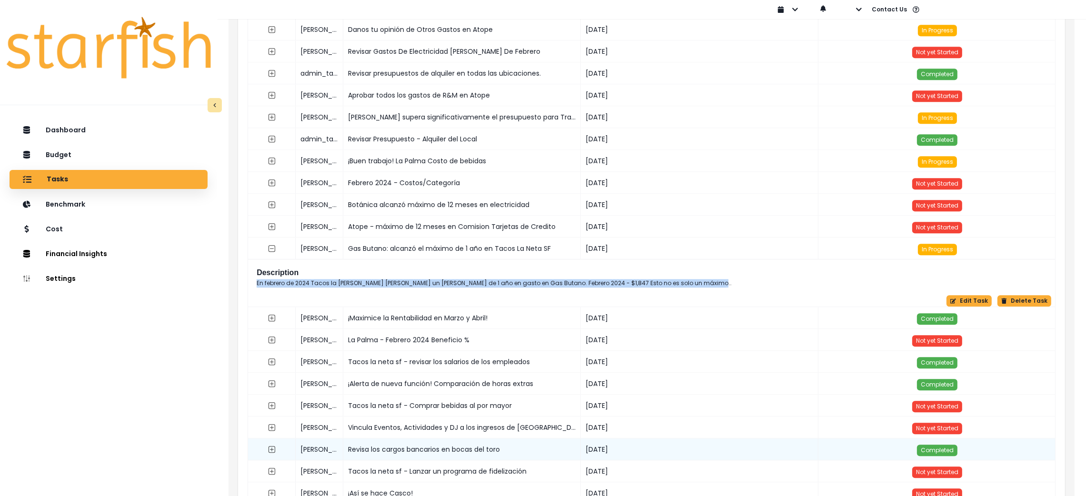
copy div "En febrero de 2024 Tacos la neta sf alcanzó un máximo de 1 año en gasto en Gas …"
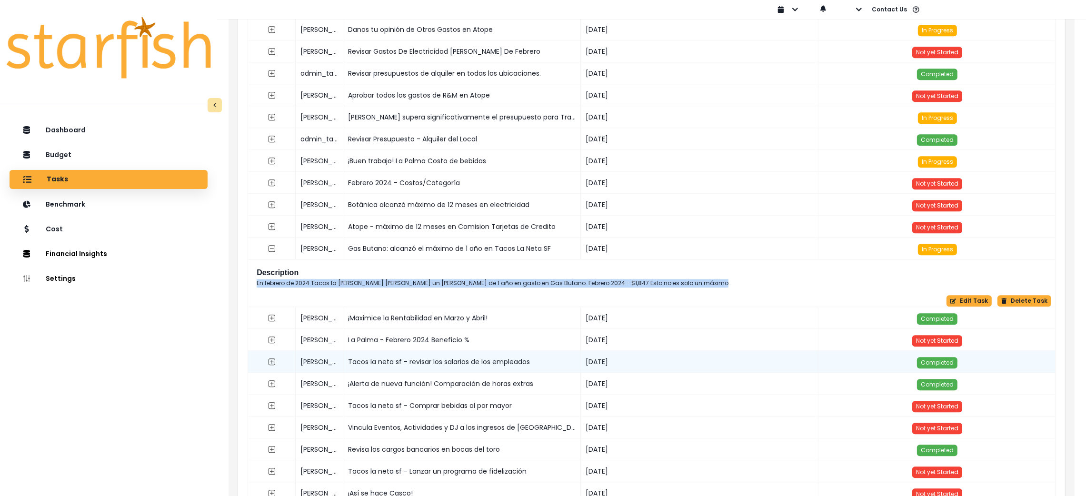
copy div "En febrero de 2024 Tacos la neta sf alcanzó un máximo de 1 año en gasto en Gas …"
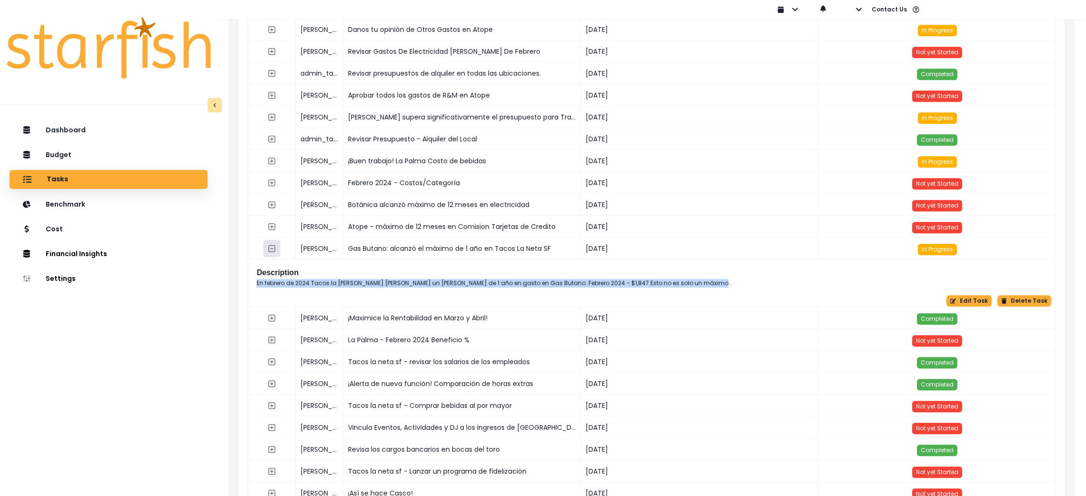
click at [275, 250] on icon "collasped outline" at bounding box center [272, 248] width 7 height 7
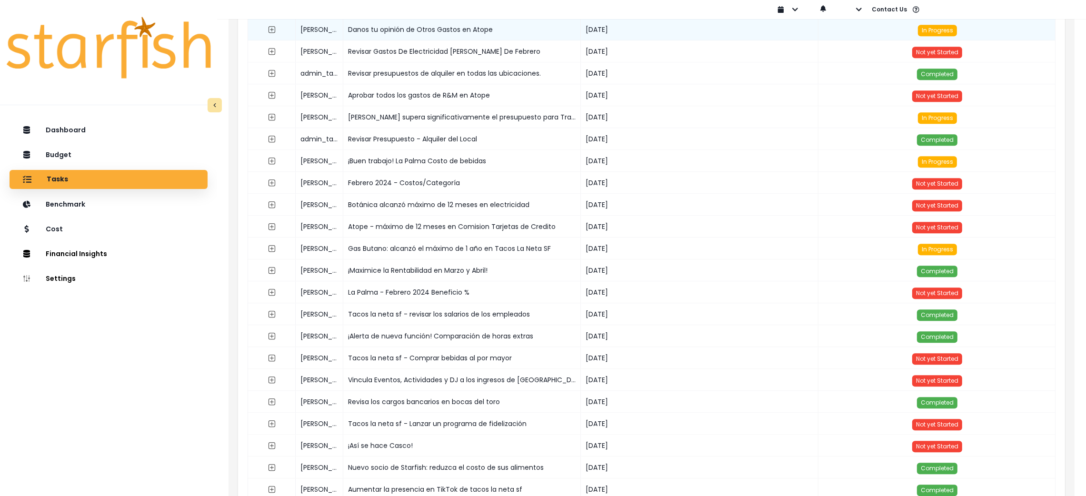
scroll to position [8382, 0]
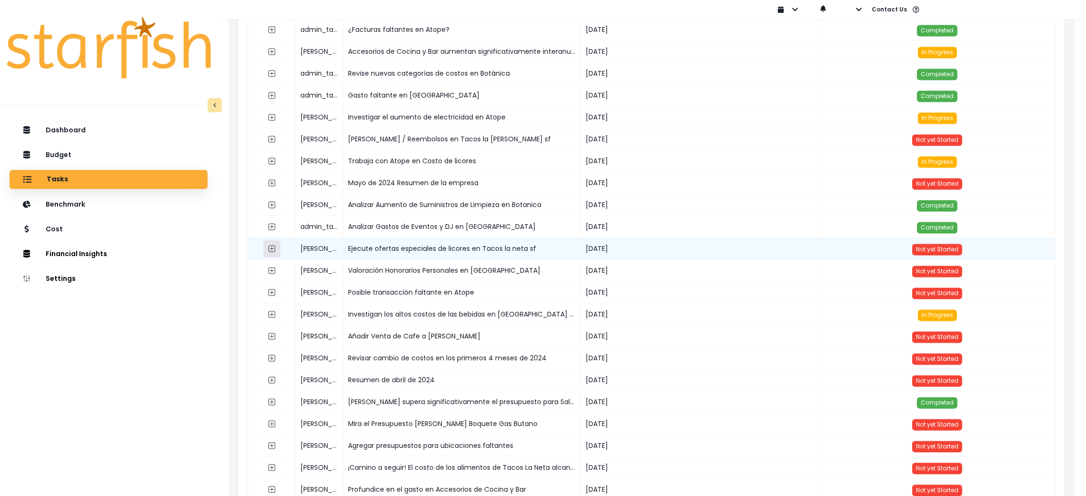
click at [271, 251] on icon "expand outline" at bounding box center [272, 249] width 8 height 8
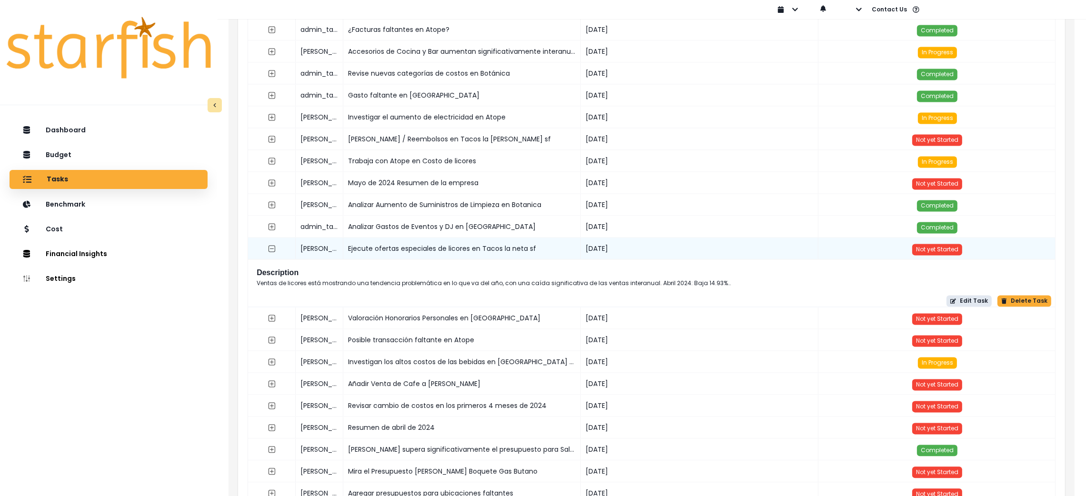
click at [964, 302] on button "Edit Task" at bounding box center [969, 300] width 45 height 11
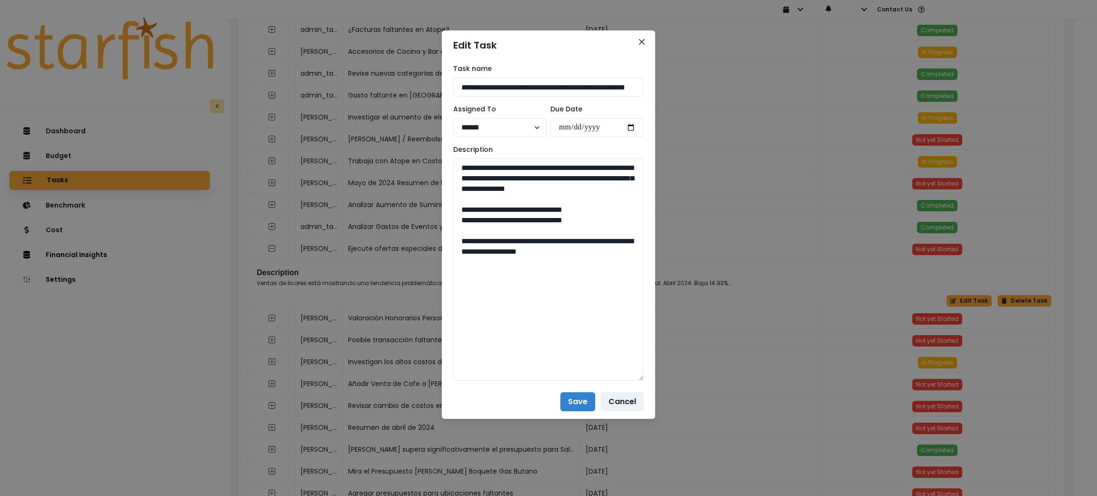
drag, startPoint x: 633, startPoint y: 191, endPoint x: 654, endPoint y: 376, distance: 186.4
click at [654, 376] on div "**********" at bounding box center [548, 222] width 213 height 325
drag, startPoint x: 601, startPoint y: 262, endPoint x: 427, endPoint y: 139, distance: 214.2
click at [646, 36] on button "Close" at bounding box center [641, 41] width 15 height 15
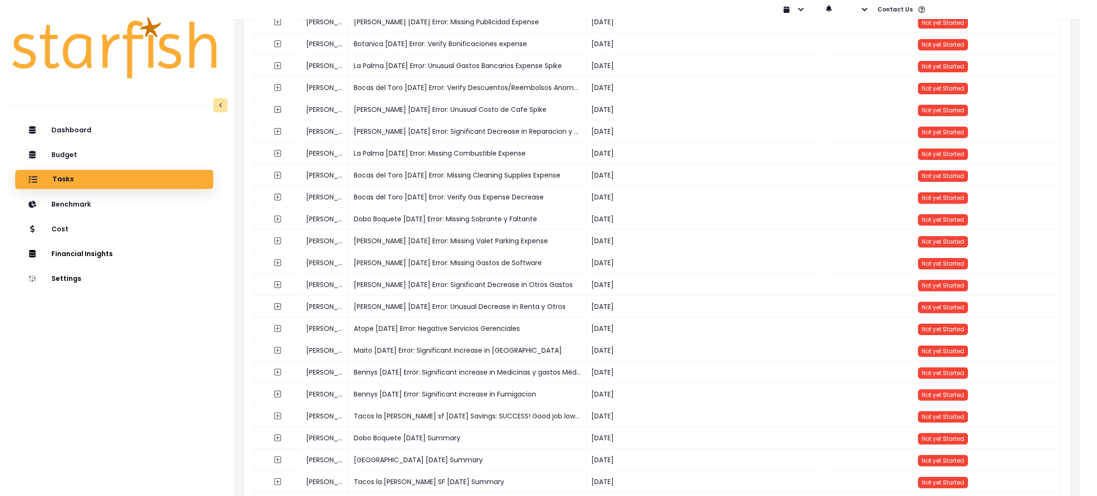
scroll to position [0, 0]
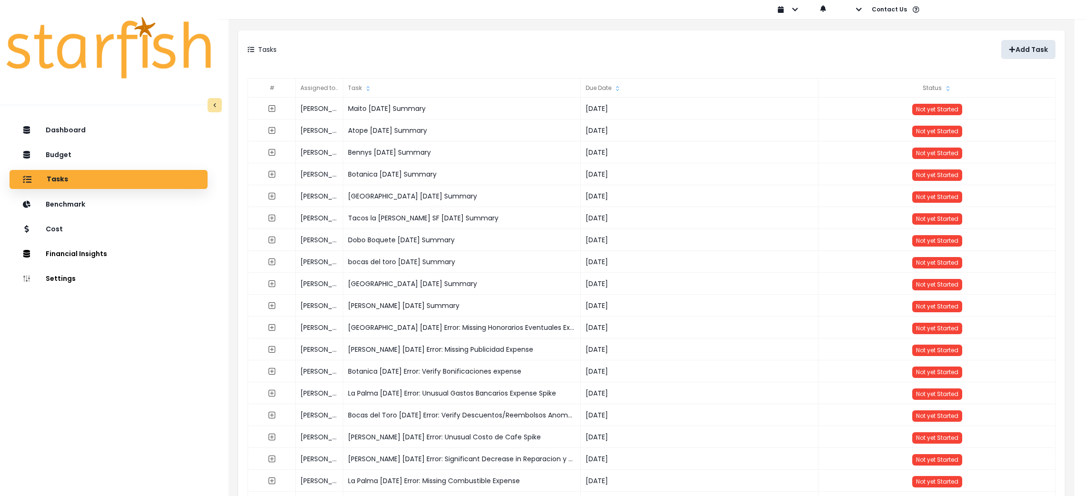
click at [1033, 46] on p "Add Task" at bounding box center [1032, 50] width 32 height 8
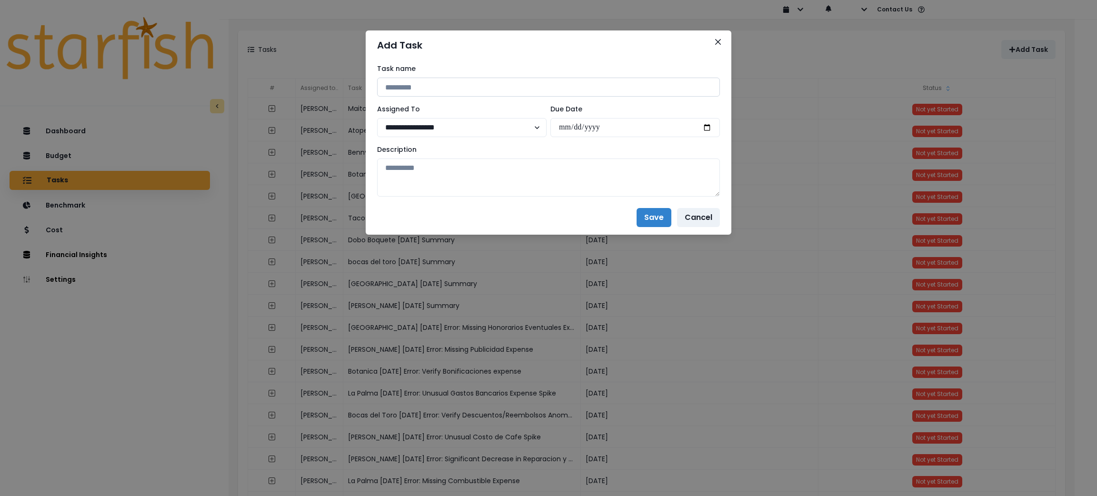
click at [518, 85] on input at bounding box center [548, 87] width 343 height 19
click at [550, 87] on input "*****" at bounding box center [548, 87] width 343 height 19
click at [504, 89] on input "**********" at bounding box center [548, 87] width 343 height 19
paste input "**********"
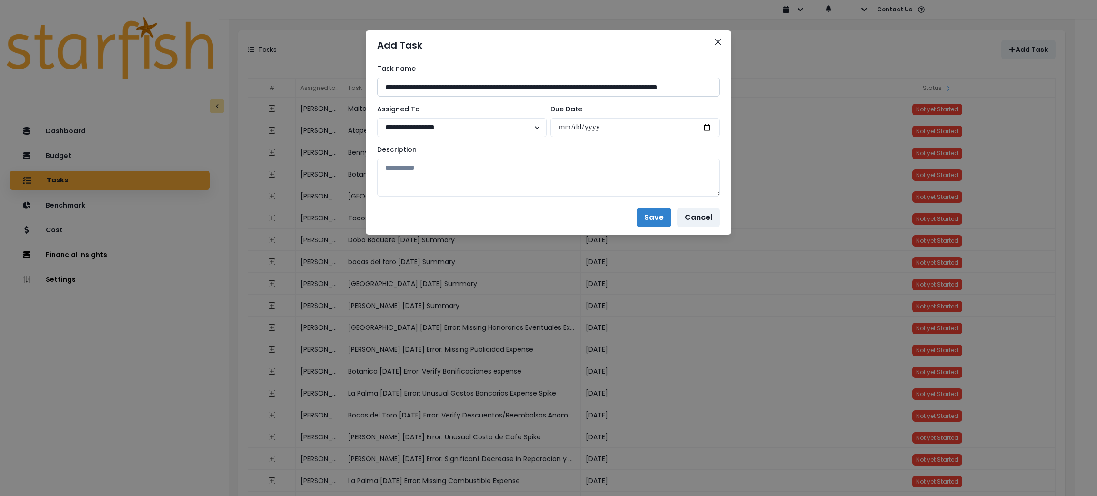
scroll to position [0, 37]
type input "**********"
click at [516, 120] on select "**********" at bounding box center [462, 127] width 170 height 19
click at [377, 118] on select "**********" at bounding box center [462, 127] width 170 height 19
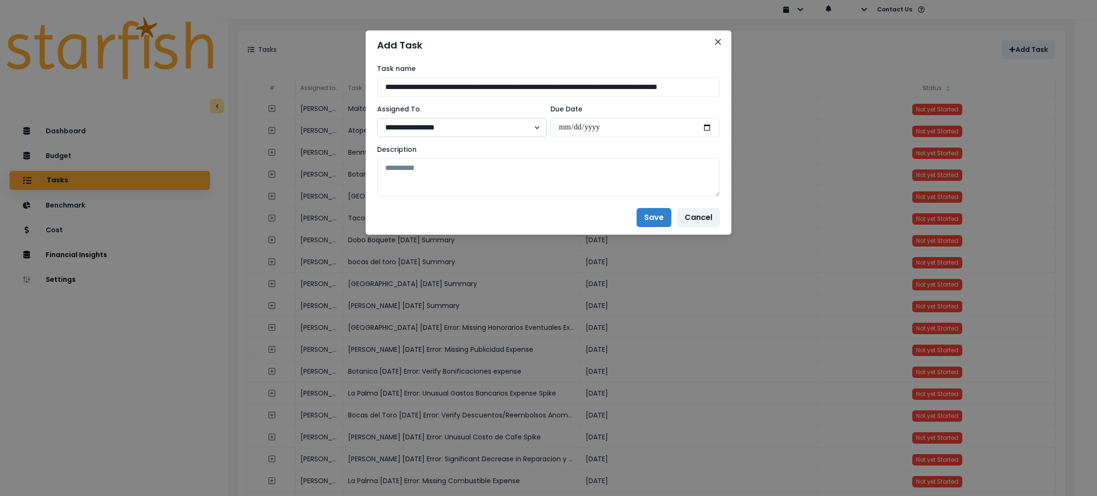
click at [421, 128] on select "**********" at bounding box center [462, 127] width 170 height 19
select select "**"
click at [377, 118] on select "**********" at bounding box center [462, 127] width 170 height 19
click at [704, 128] on input "date" at bounding box center [636, 127] width 170 height 19
type input "**********"
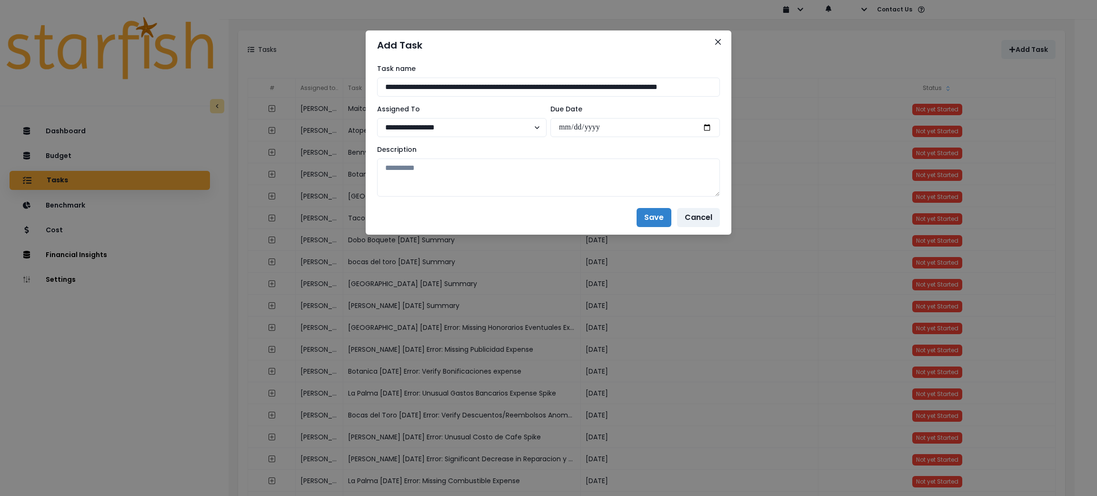
click at [510, 173] on textarea at bounding box center [548, 178] width 343 height 38
paste textarea "**********"
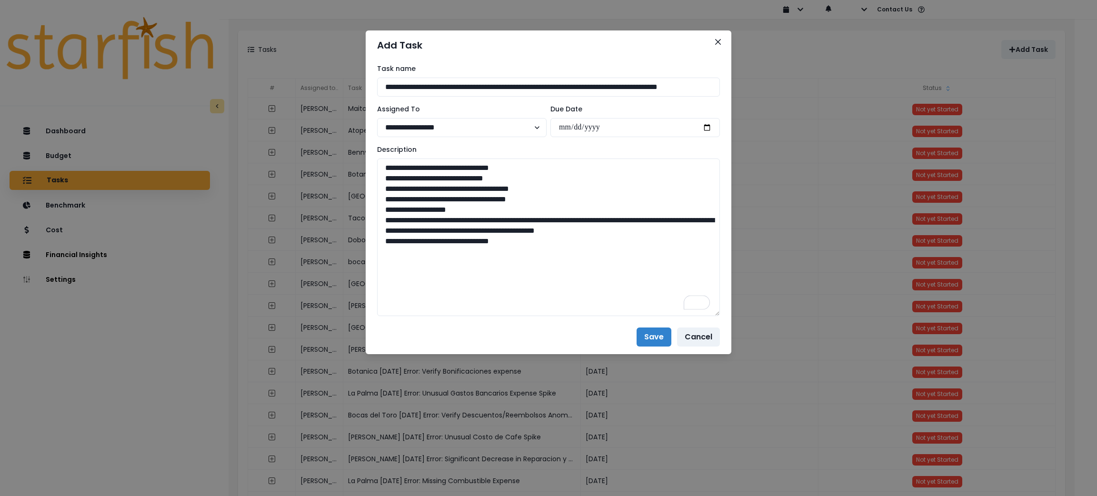
drag, startPoint x: 715, startPoint y: 186, endPoint x: 724, endPoint y: 306, distance: 120.4
click at [724, 306] on div "**********" at bounding box center [549, 190] width 366 height 260
drag, startPoint x: 468, startPoint y: 232, endPoint x: 444, endPoint y: 219, distance: 27.7
click at [444, 219] on textarea "**********" at bounding box center [548, 238] width 343 height 158
type textarea "**********"
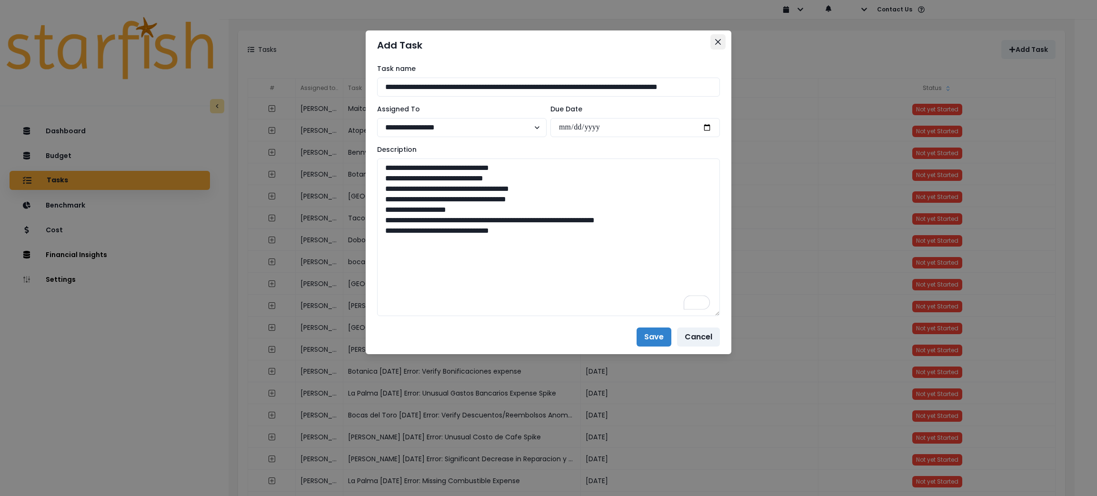
click at [713, 41] on button "Close" at bounding box center [718, 41] width 15 height 15
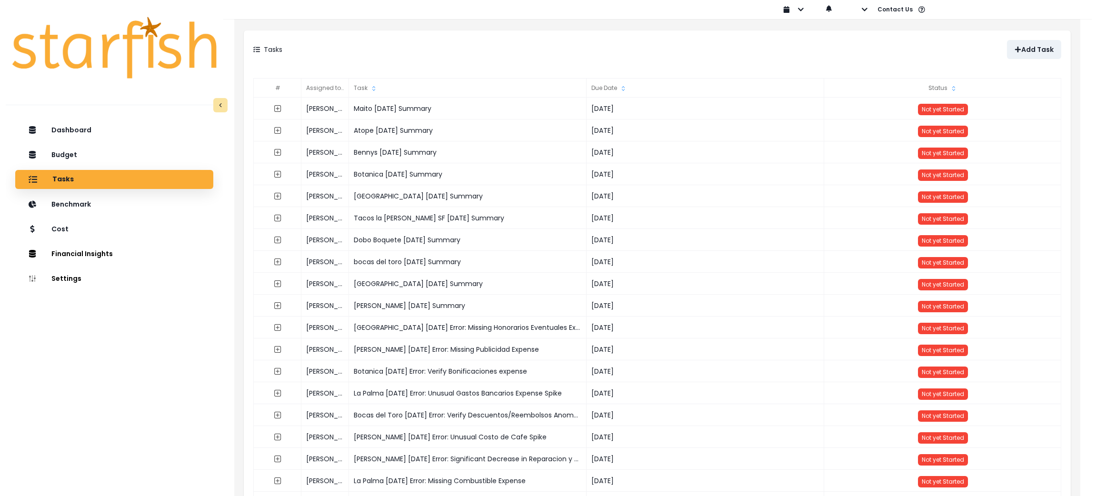
scroll to position [1875, 0]
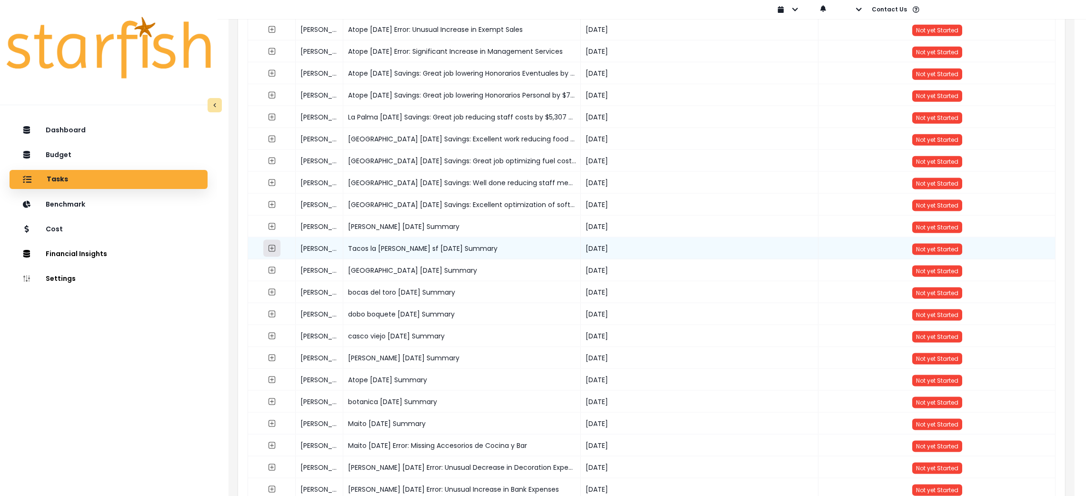
click at [271, 248] on icon "expand outline" at bounding box center [272, 249] width 4 height 4
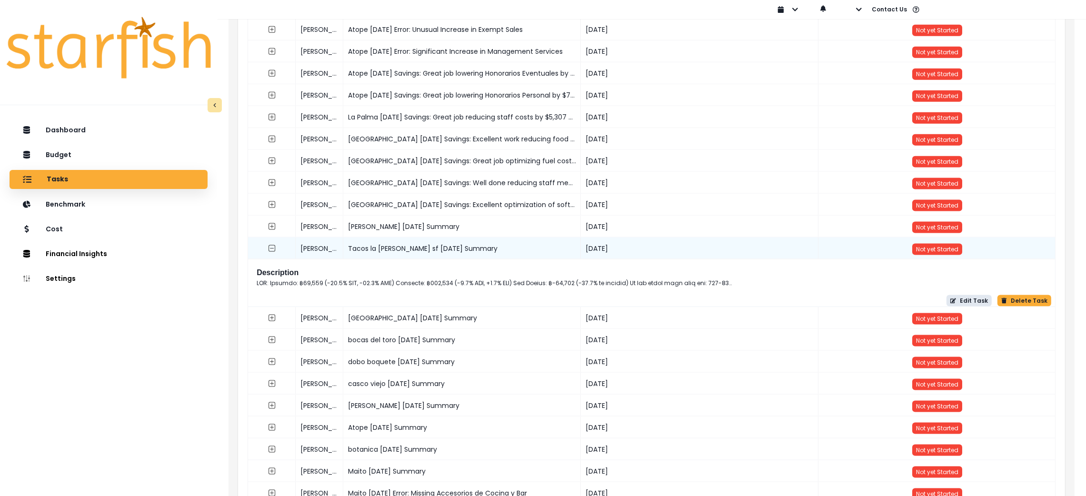
click at [962, 303] on button "Edit Task" at bounding box center [969, 300] width 45 height 11
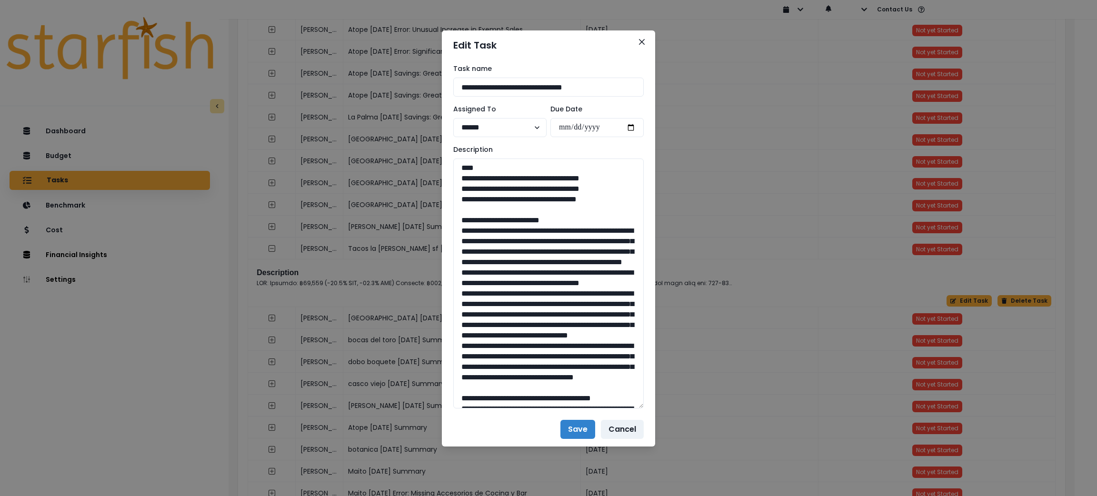
drag, startPoint x: 641, startPoint y: 191, endPoint x: 665, endPoint y: 408, distance: 217.6
click at [665, 408] on div "**********" at bounding box center [548, 248] width 1097 height 496
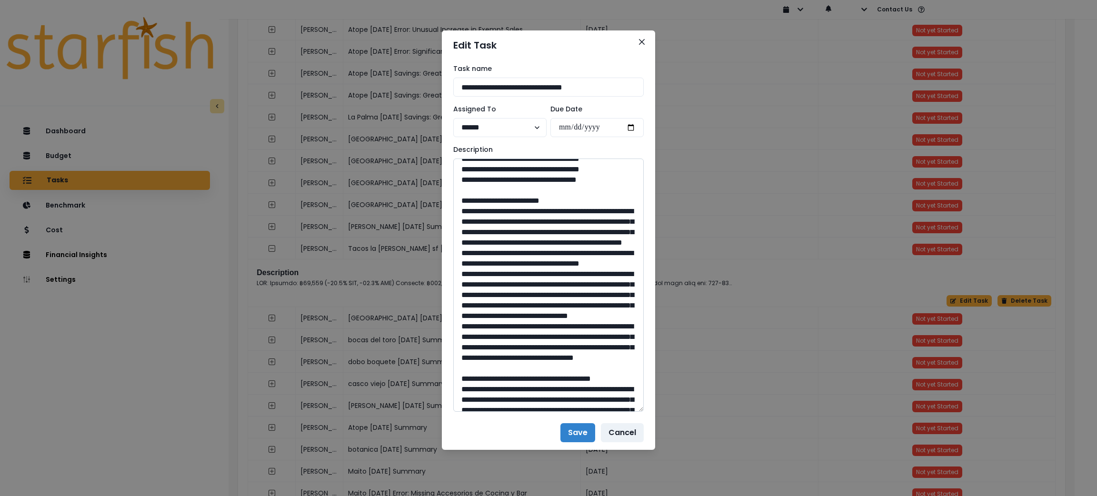
scroll to position [0, 0]
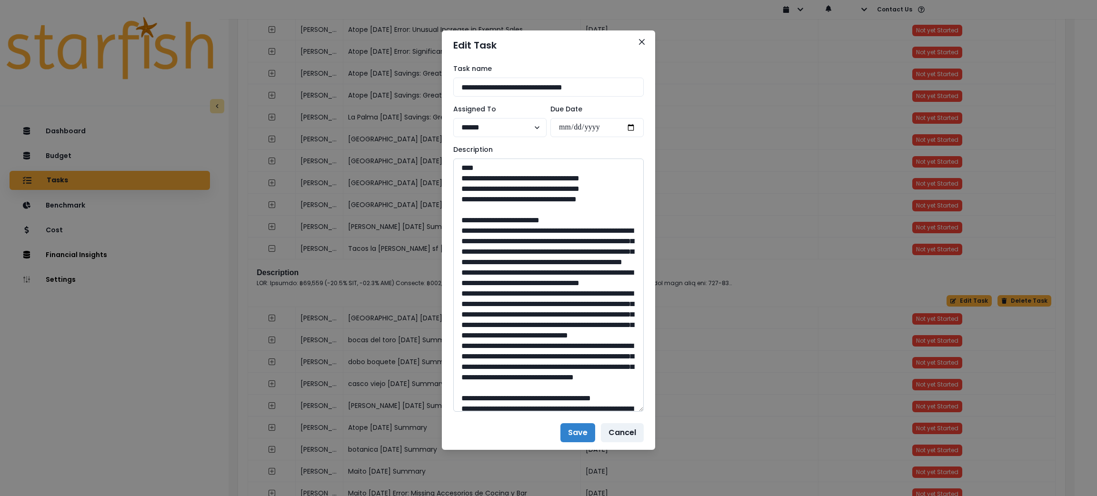
drag, startPoint x: 476, startPoint y: 321, endPoint x: 530, endPoint y: 328, distance: 54.7
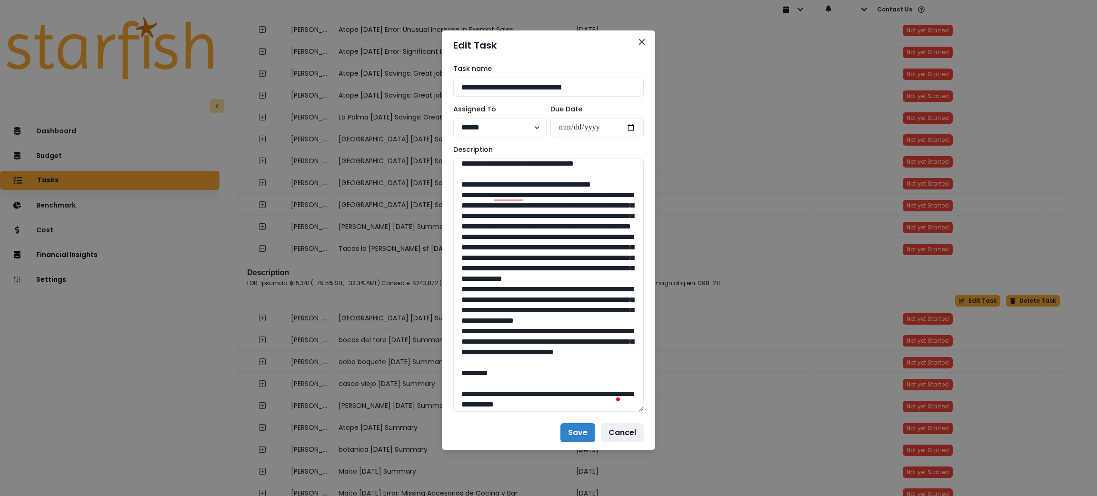
scroll to position [244, 0]
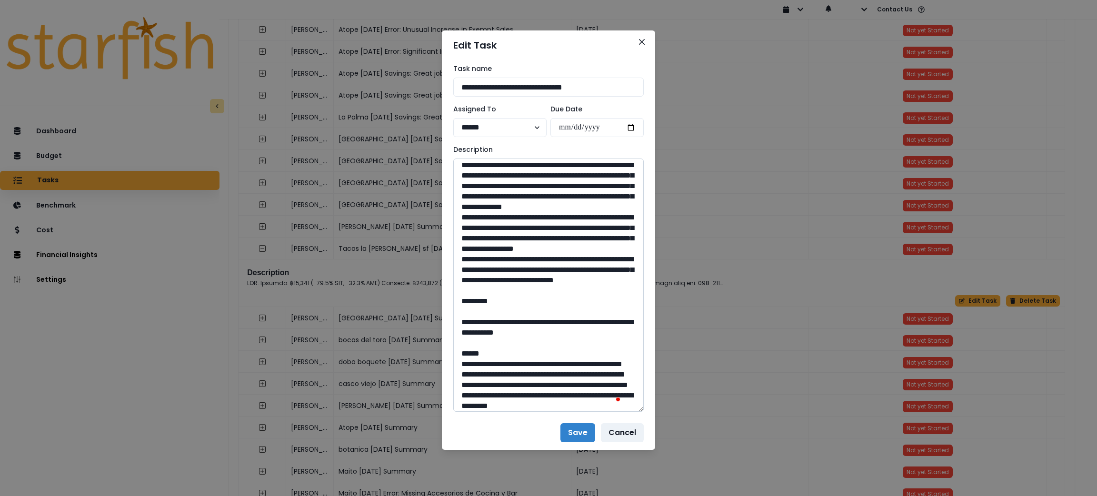
drag, startPoint x: 490, startPoint y: 371, endPoint x: 551, endPoint y: 372, distance: 61.0
click at [551, 372] on textarea "To enrich screen reader interactions, please activate Accessibility in Grammarl…" at bounding box center [548, 285] width 190 height 253
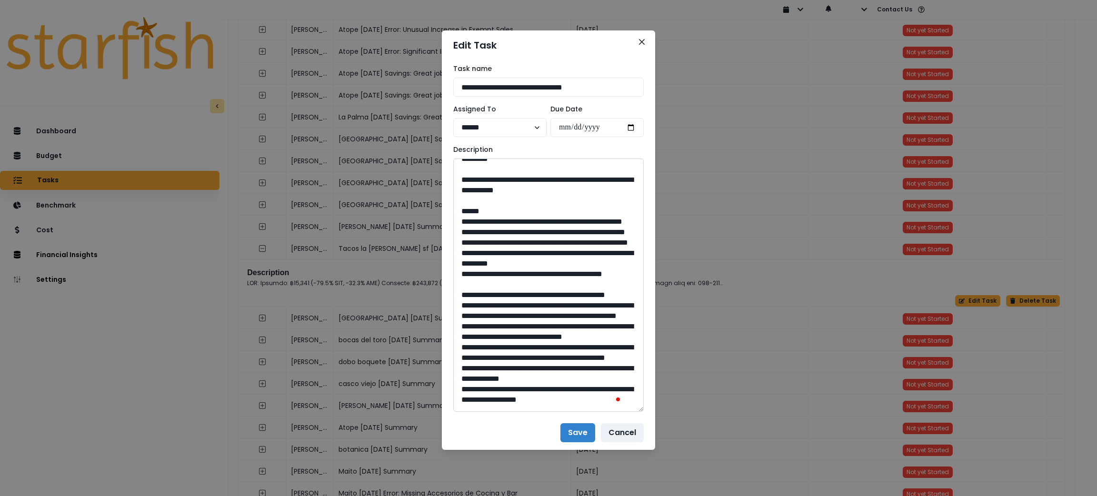
drag, startPoint x: 495, startPoint y: 299, endPoint x: 567, endPoint y: 317, distance: 74.3
click at [567, 317] on textarea "To enrich screen reader interactions, please activate Accessibility in Grammarl…" at bounding box center [548, 285] width 190 height 253
click at [647, 47] on button "Close" at bounding box center [641, 41] width 15 height 15
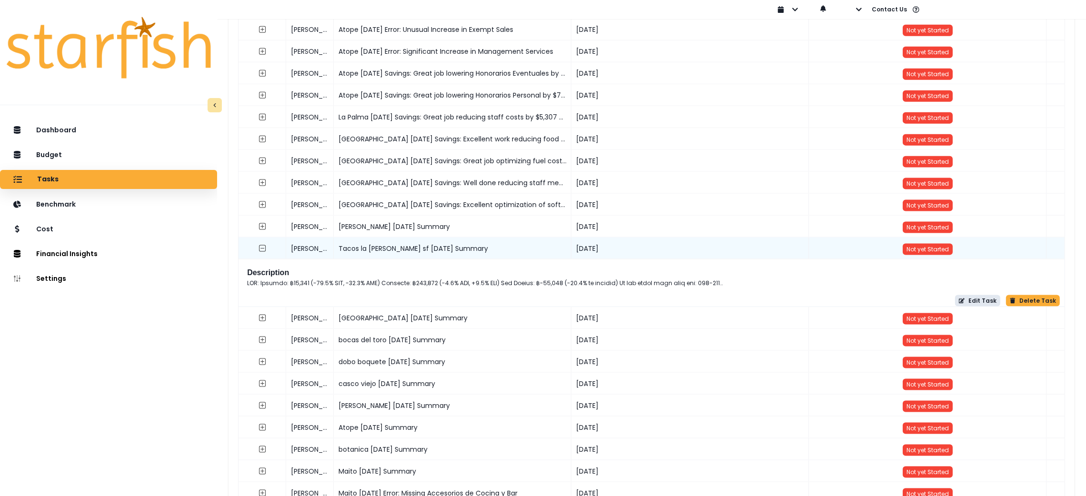
click at [974, 301] on button "Edit Task" at bounding box center [977, 300] width 45 height 11
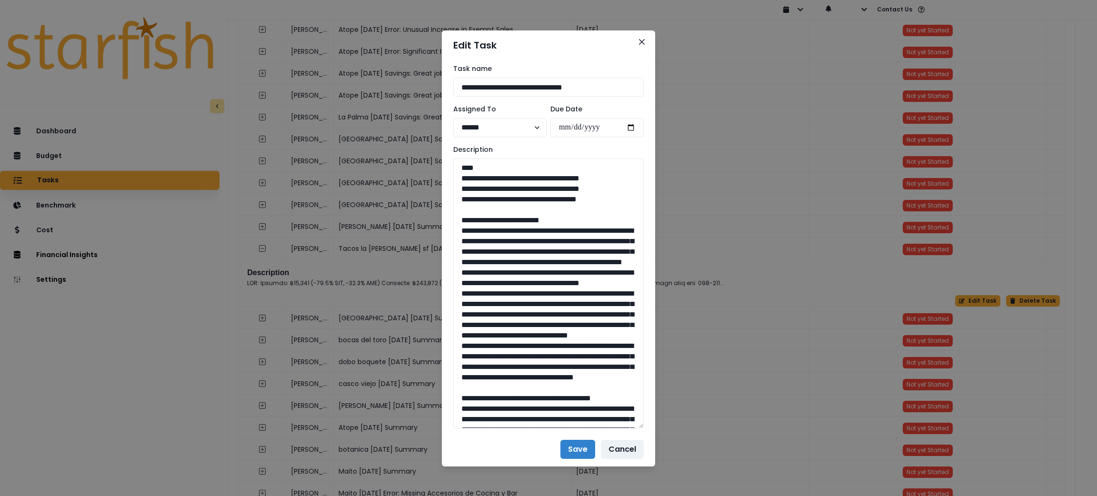
drag, startPoint x: 636, startPoint y: 192, endPoint x: 664, endPoint y: 427, distance: 236.5
click at [664, 427] on div "**********" at bounding box center [548, 248] width 1097 height 496
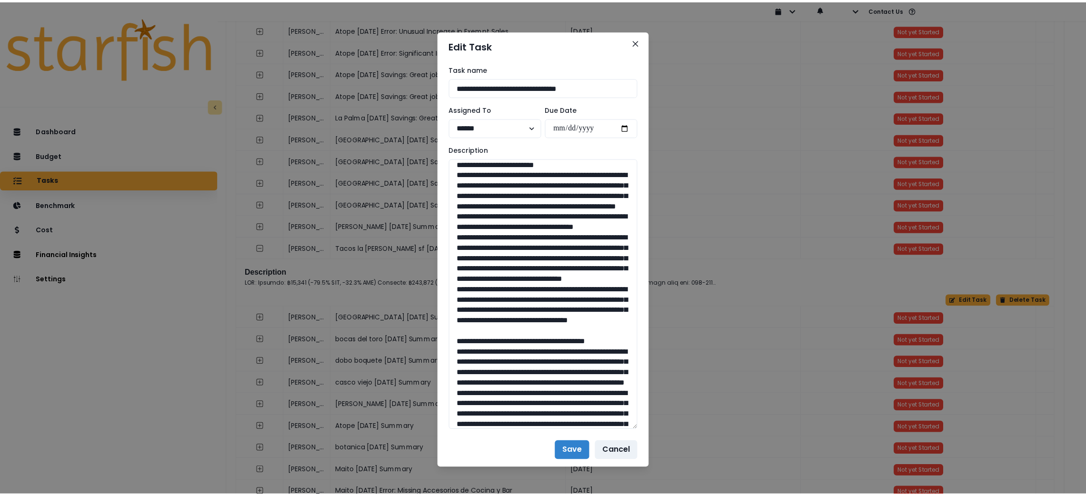
scroll to position [0, 0]
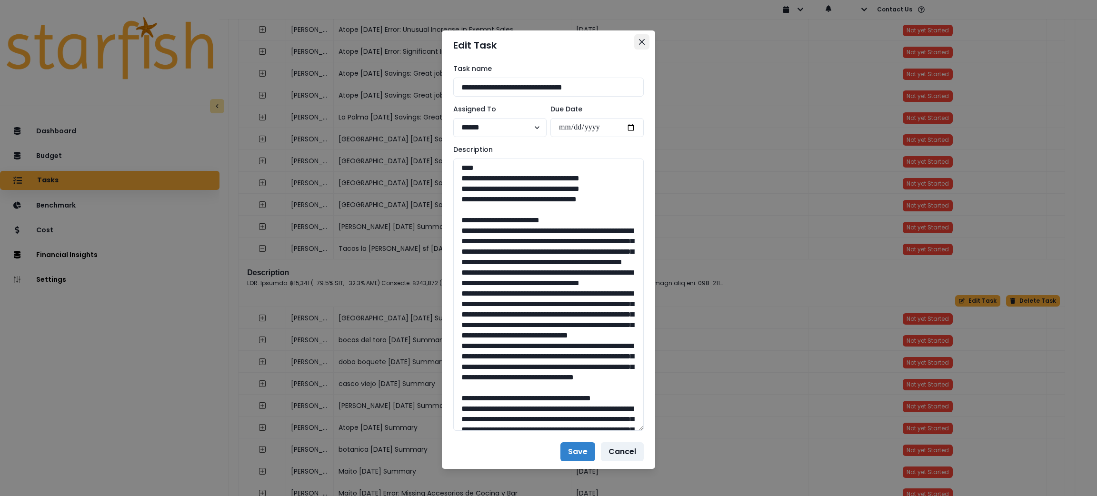
click at [639, 40] on icon "Close" at bounding box center [642, 42] width 6 height 6
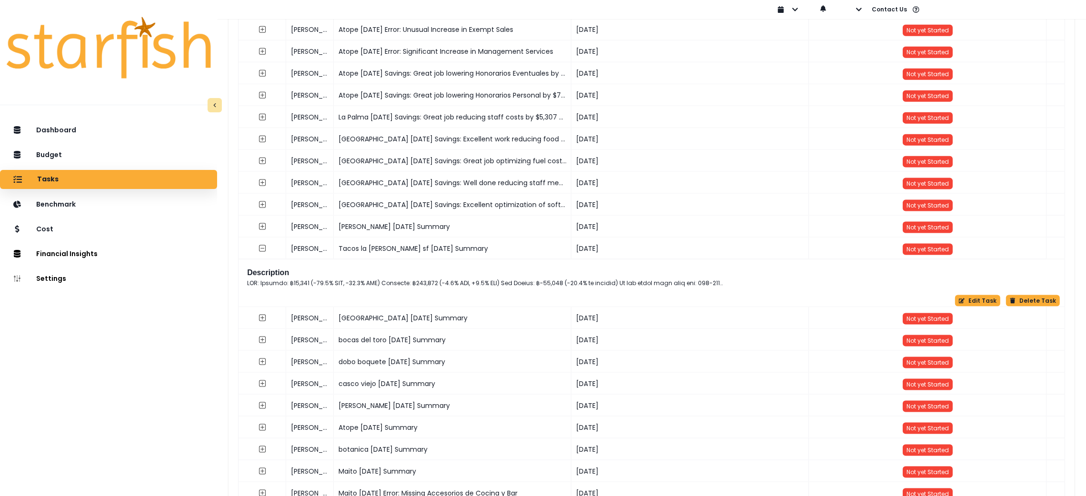
scroll to position [9331, 0]
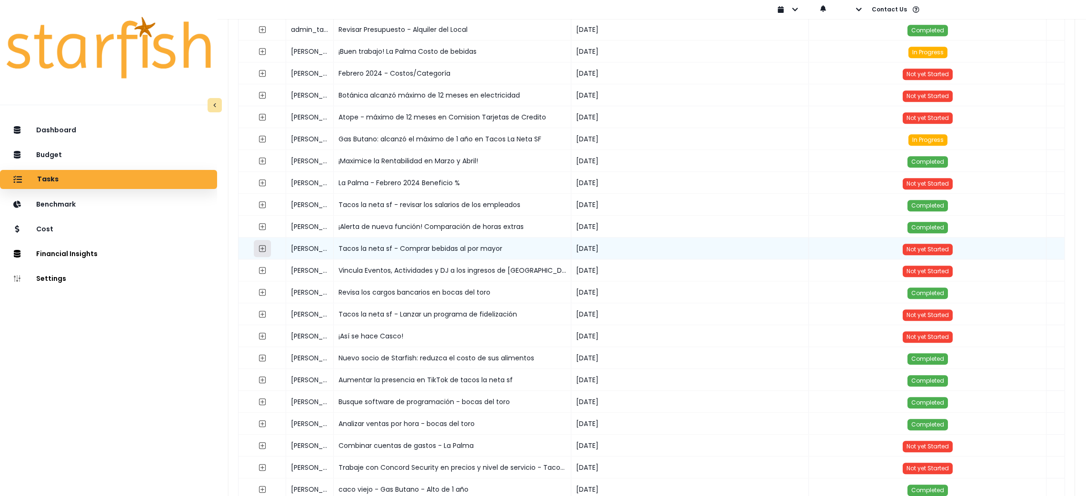
click at [266, 245] on icon "expand outline" at bounding box center [263, 249] width 8 height 8
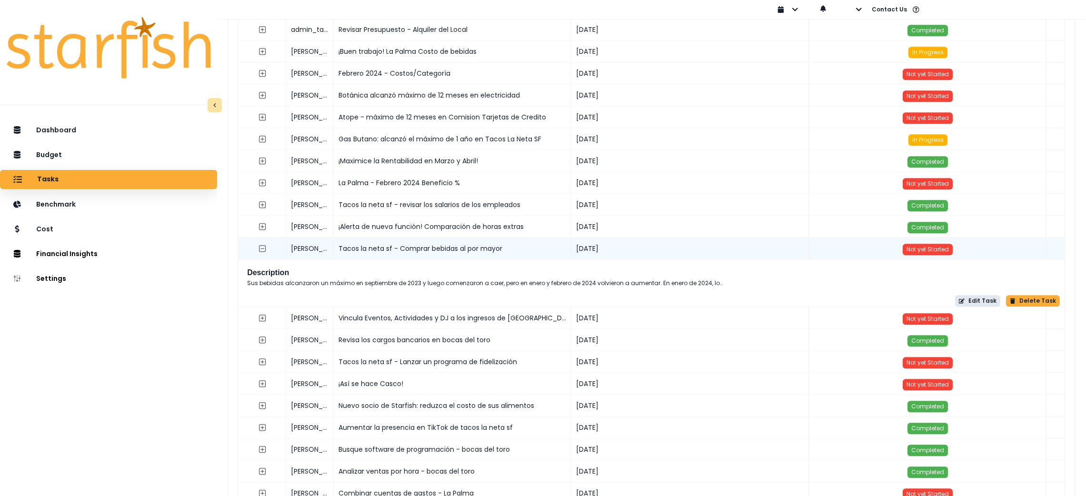
click at [978, 300] on button "Edit Task" at bounding box center [977, 300] width 45 height 11
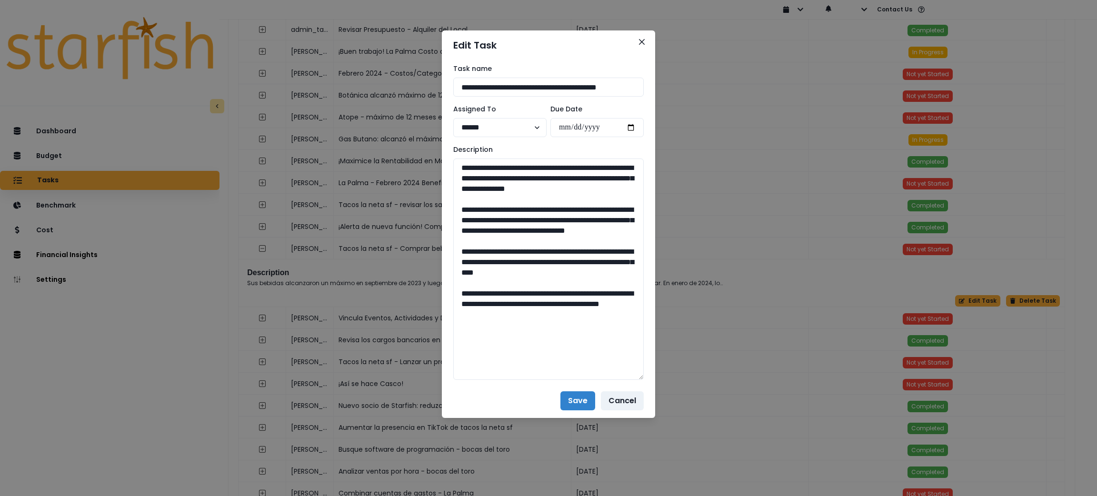
drag, startPoint x: 639, startPoint y: 190, endPoint x: 651, endPoint y: 375, distance: 185.2
click at [651, 375] on div "**********" at bounding box center [548, 222] width 213 height 324
click at [624, 400] on button "Cancel" at bounding box center [622, 400] width 43 height 19
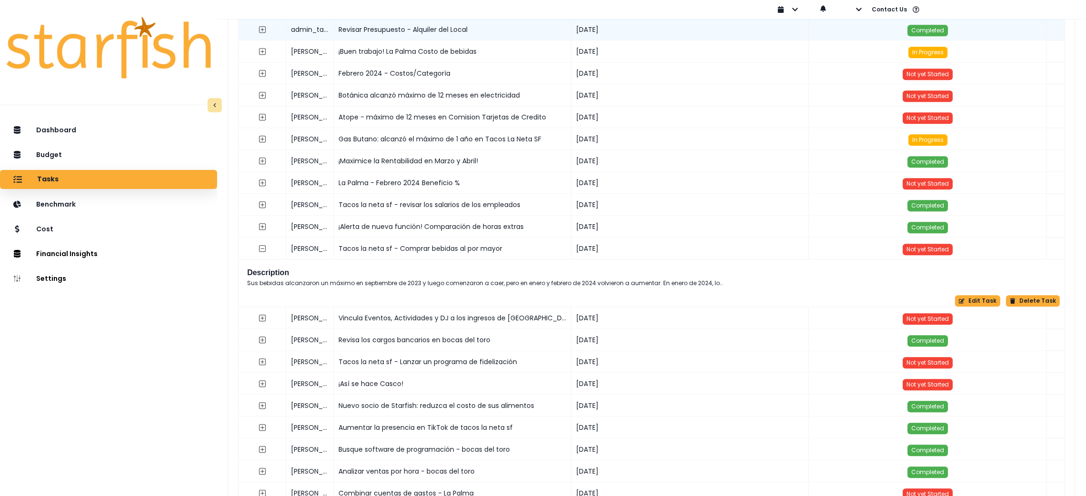
scroll to position [7137, 0]
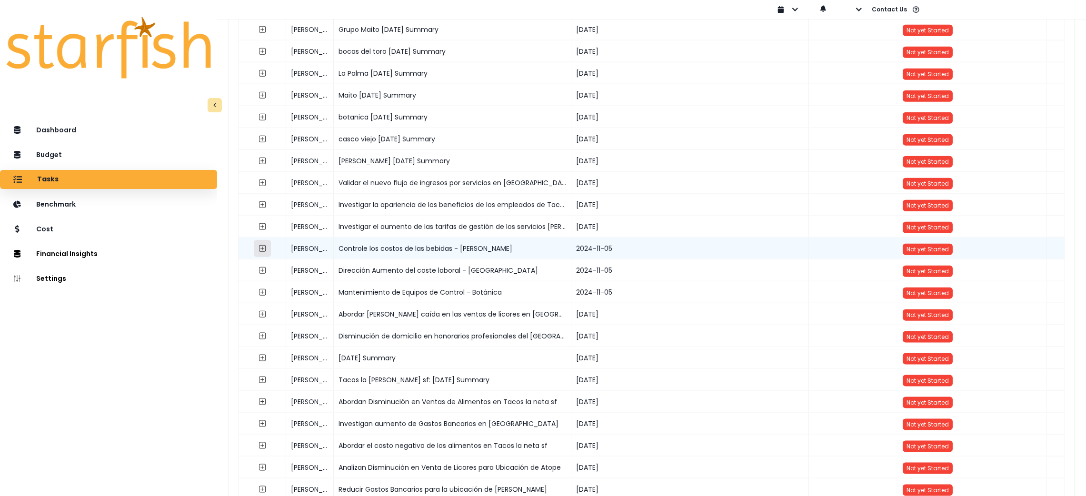
click at [267, 249] on button "button" at bounding box center [262, 248] width 17 height 17
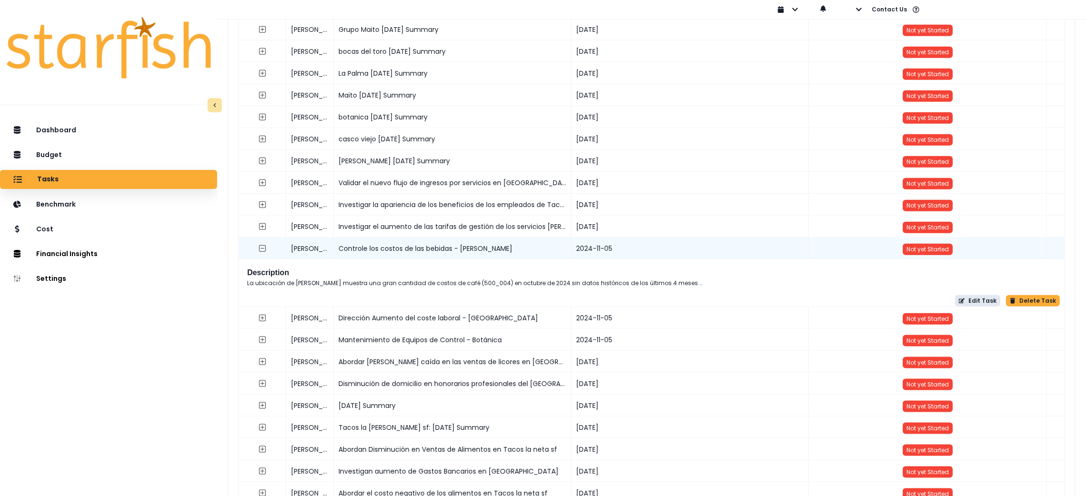
click at [978, 303] on button "Edit Task" at bounding box center [977, 300] width 45 height 11
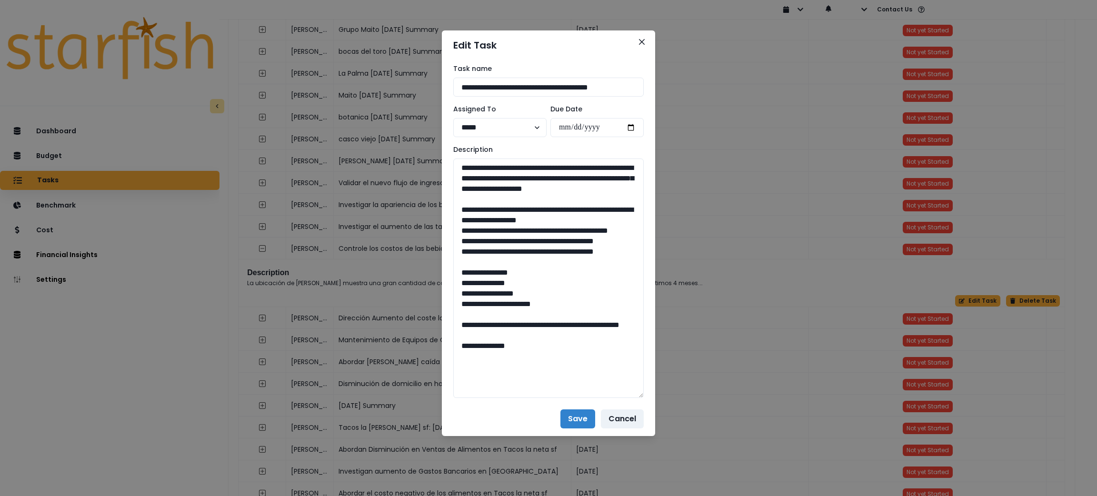
drag, startPoint x: 636, startPoint y: 191, endPoint x: 656, endPoint y: 394, distance: 203.3
click at [656, 394] on div "**********" at bounding box center [548, 248] width 1097 height 496
click at [644, 40] on icon "Close" at bounding box center [642, 42] width 6 height 6
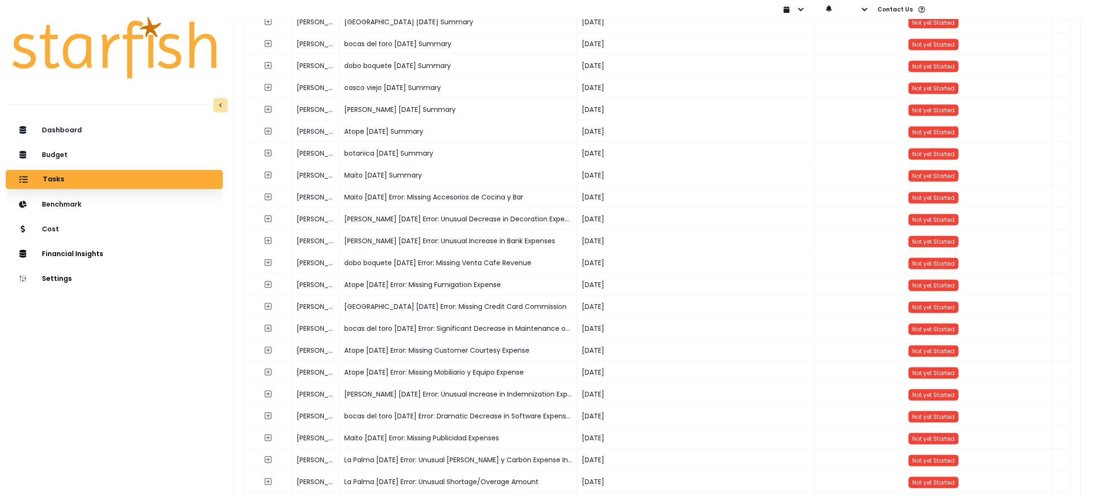
scroll to position [0, 0]
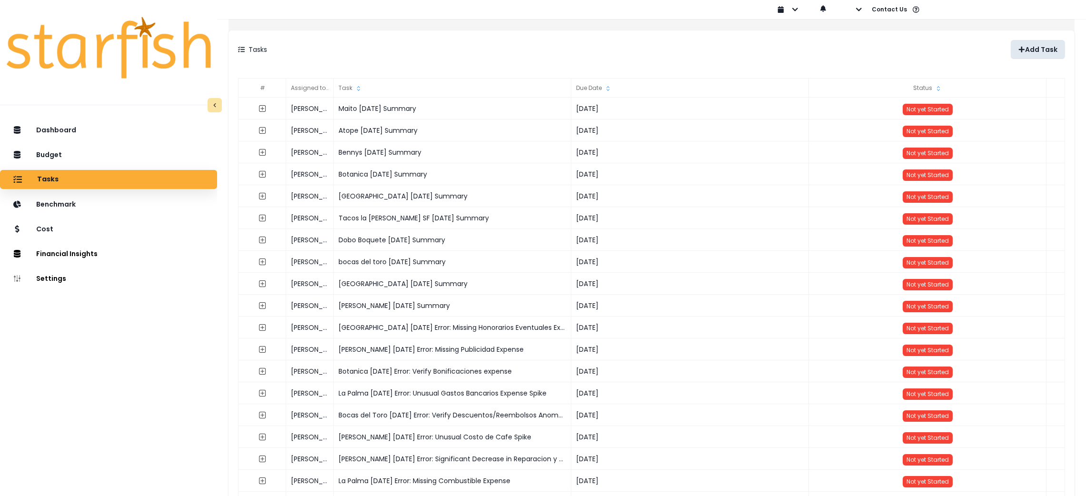
click at [1028, 47] on p "Add Task" at bounding box center [1041, 50] width 32 height 8
